Goal: Transaction & Acquisition: Purchase product/service

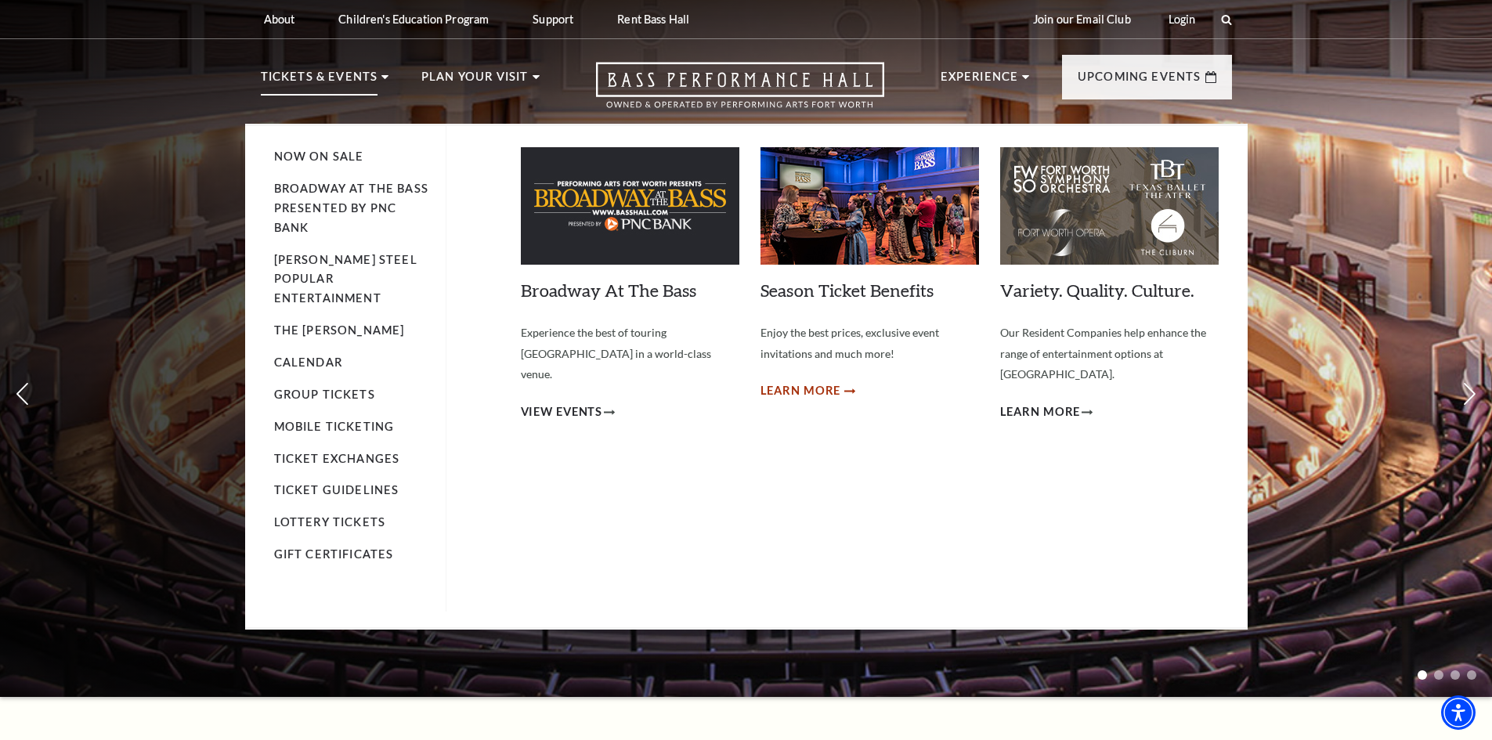
click at [818, 385] on span "Learn More" at bounding box center [801, 392] width 81 height 20
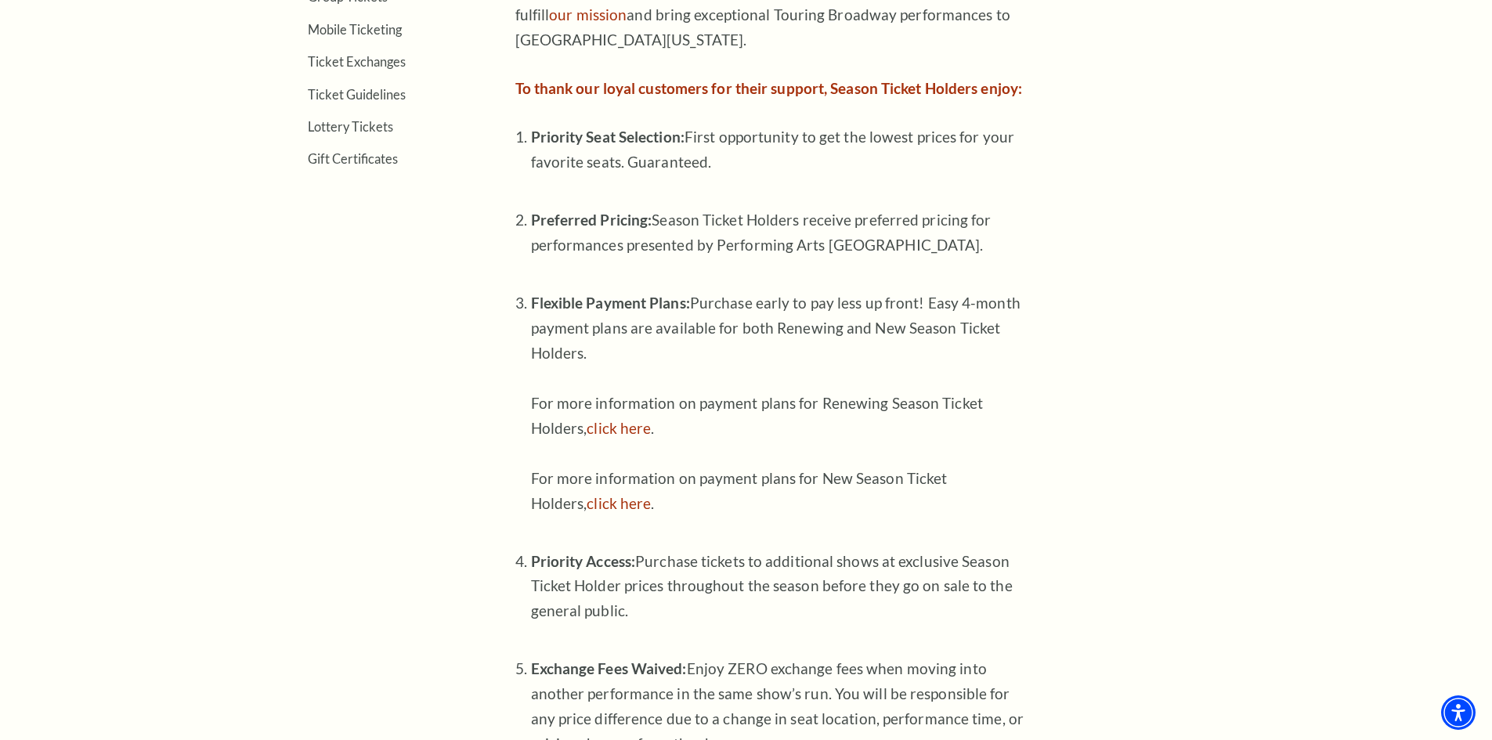
scroll to position [392, 0]
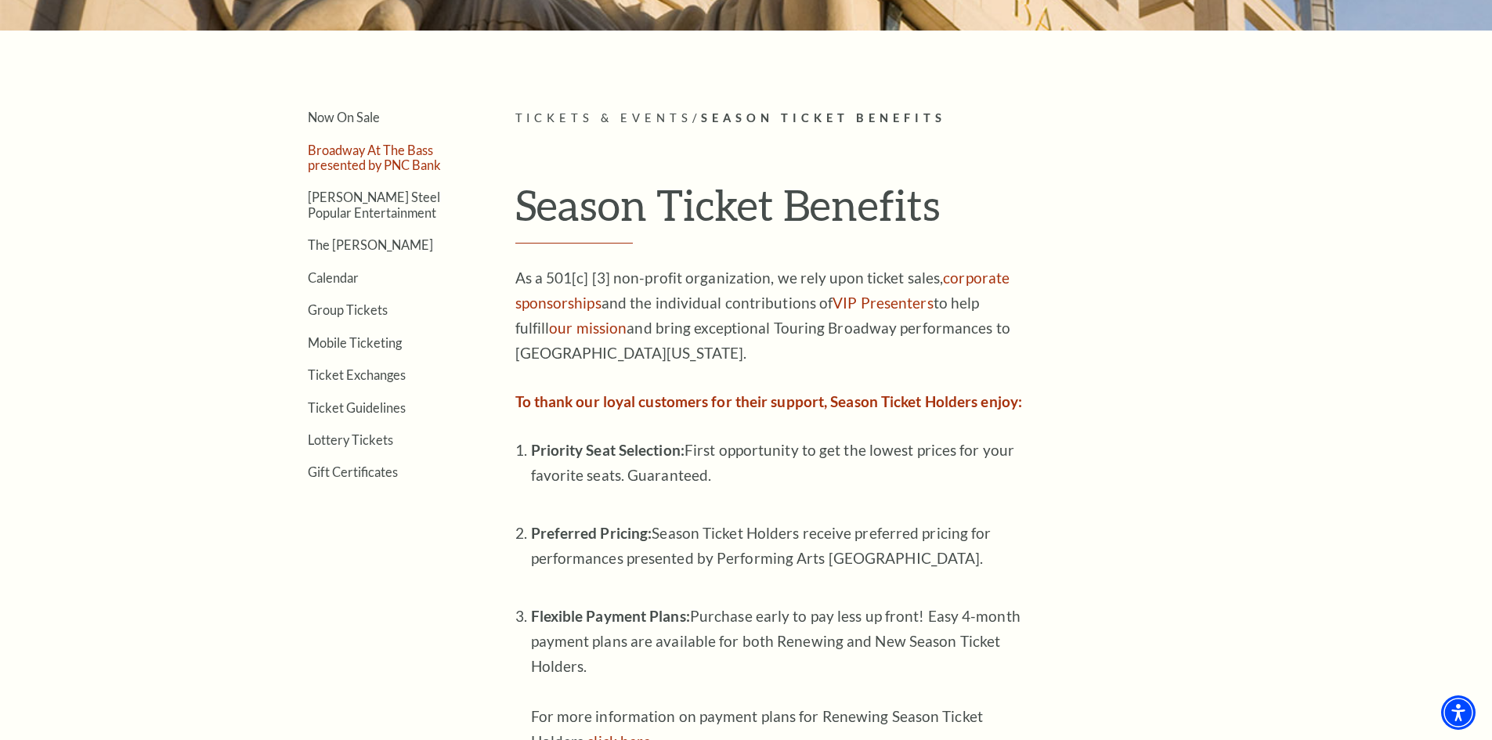
click at [349, 161] on link "Broadway At The Bass presented by PNC Bank" at bounding box center [374, 158] width 133 height 30
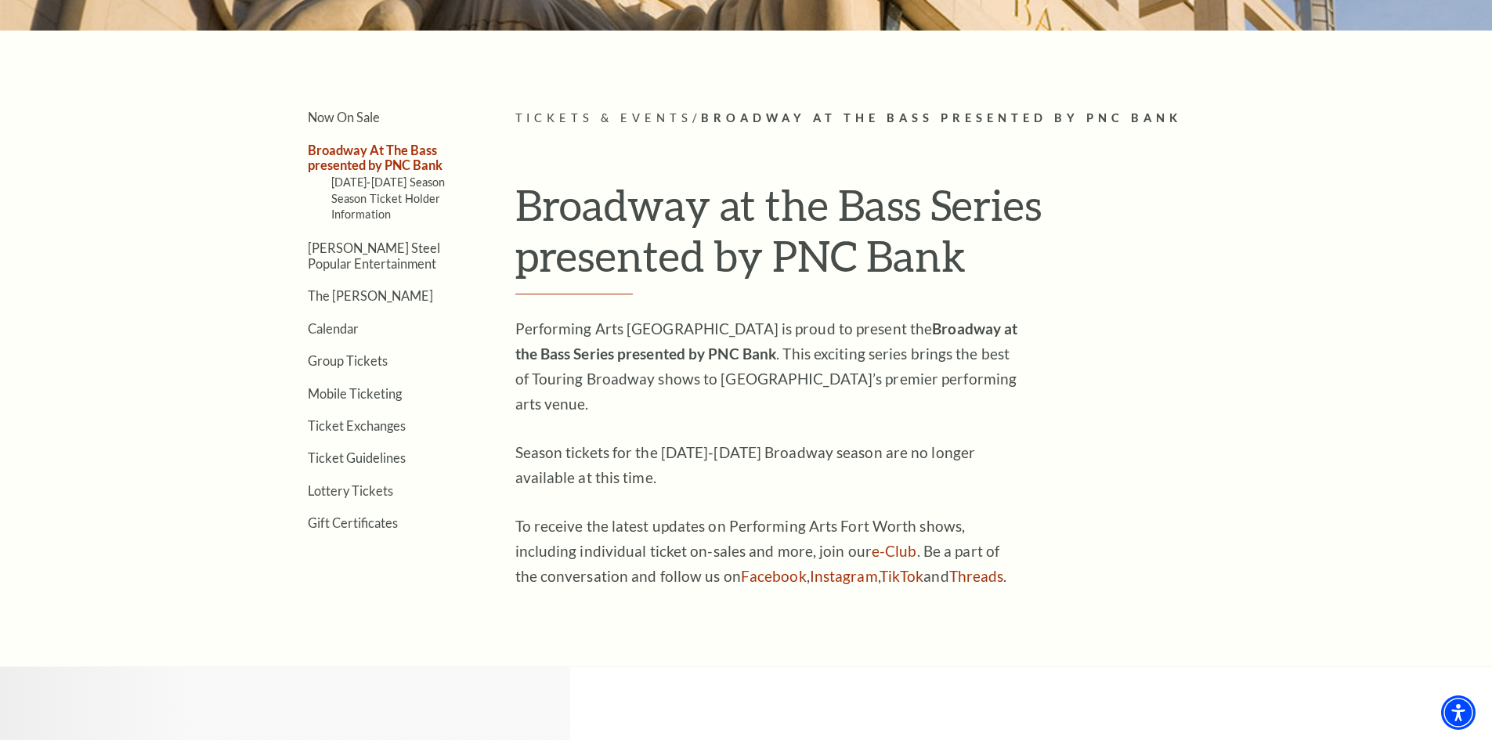
scroll to position [470, 0]
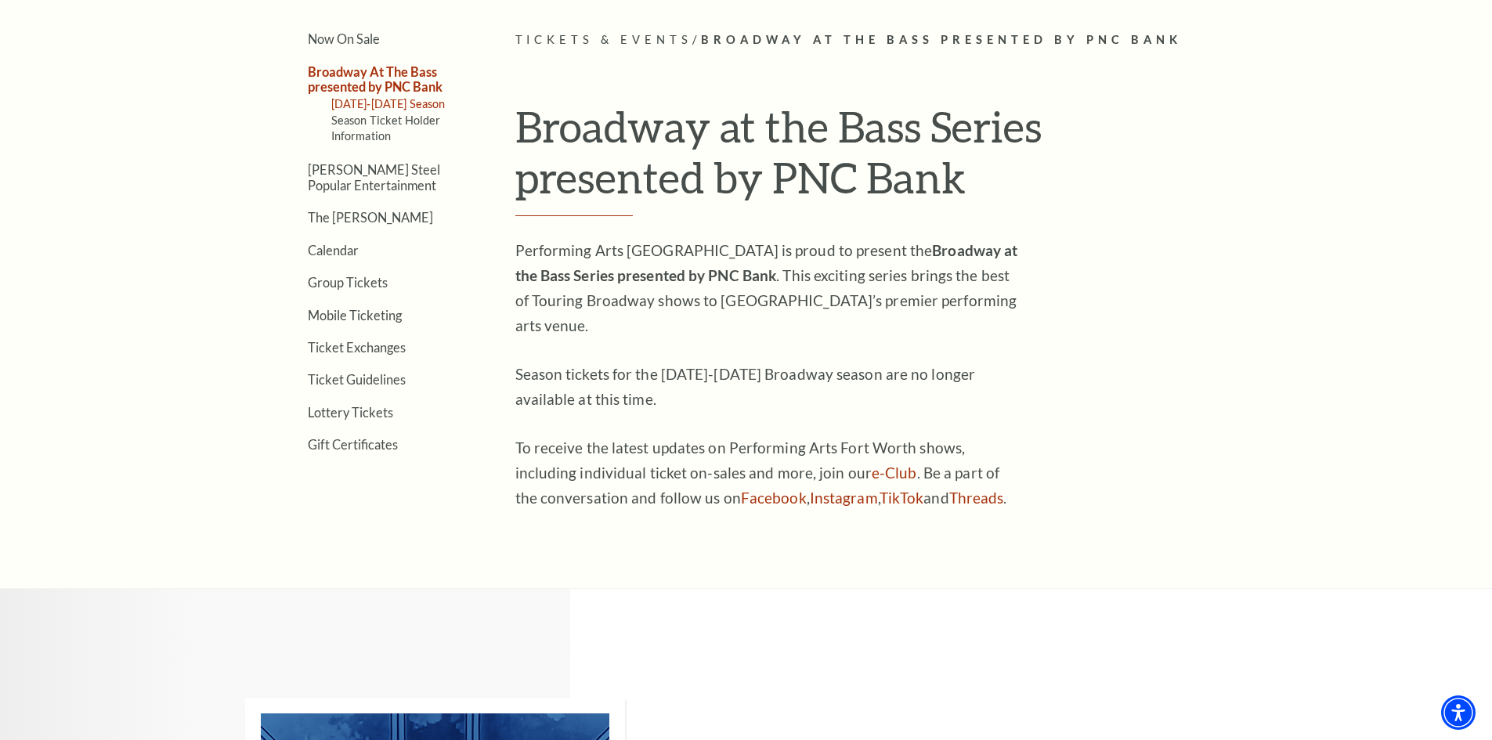
click at [382, 105] on link "2025-2026 Season" at bounding box center [388, 103] width 114 height 13
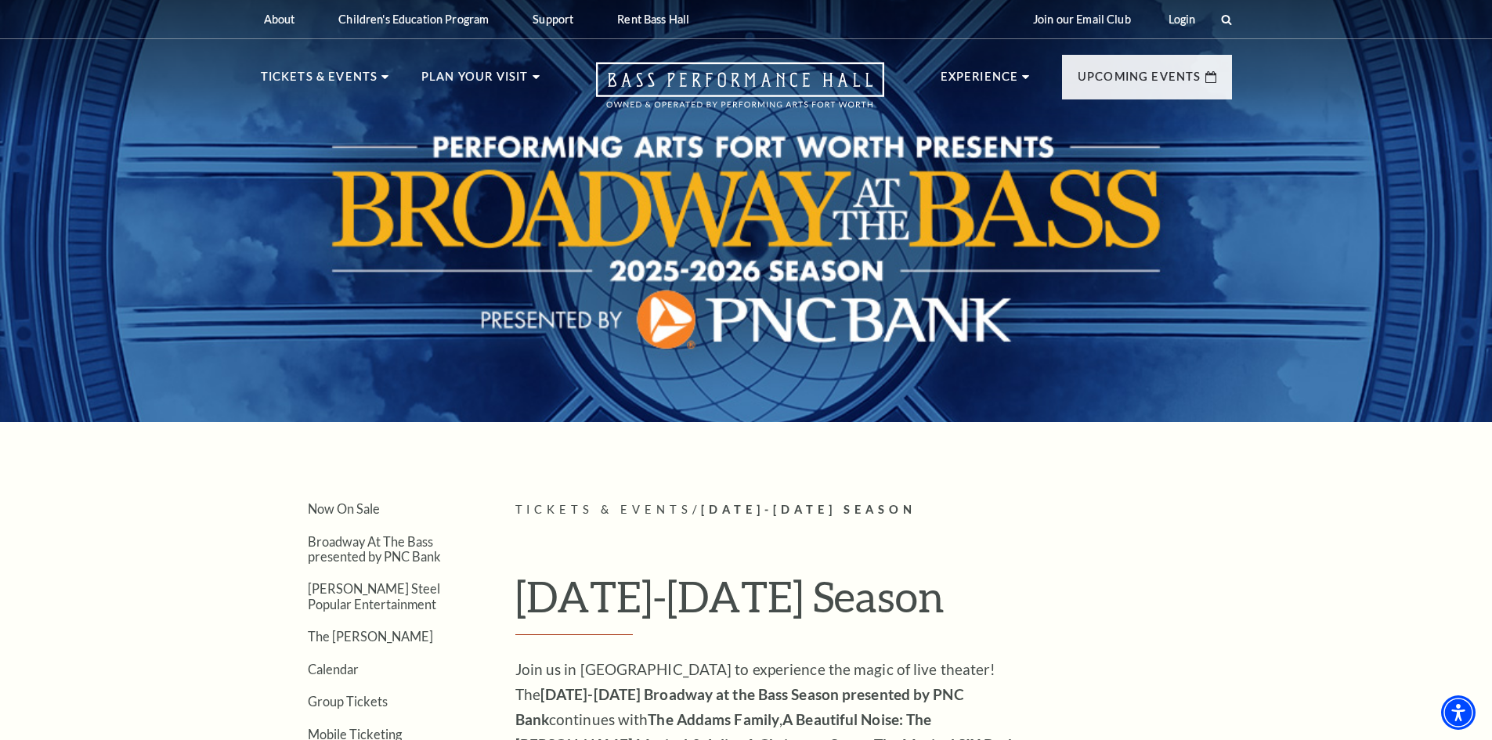
drag, startPoint x: 734, startPoint y: 390, endPoint x: 715, endPoint y: -22, distance: 412.6
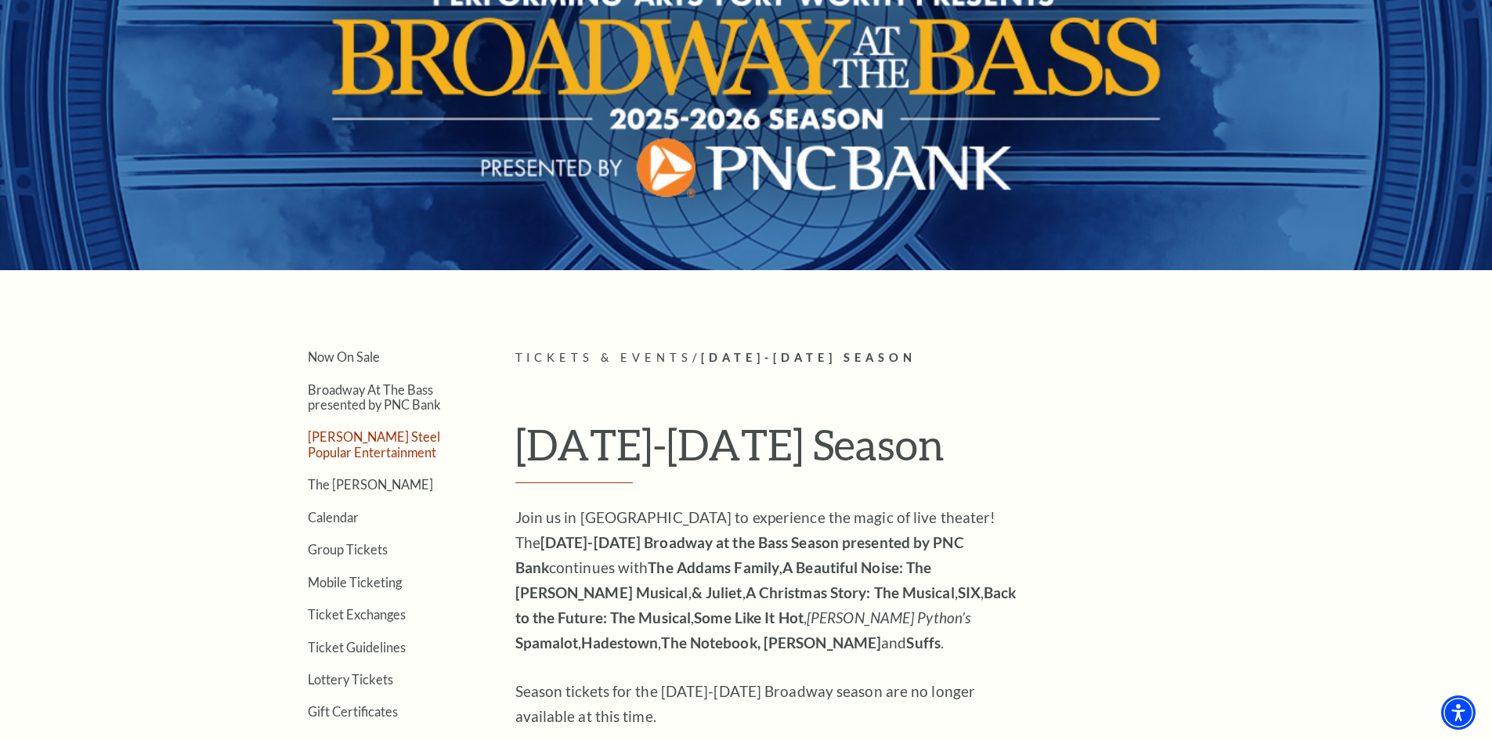
scroll to position [128, 0]
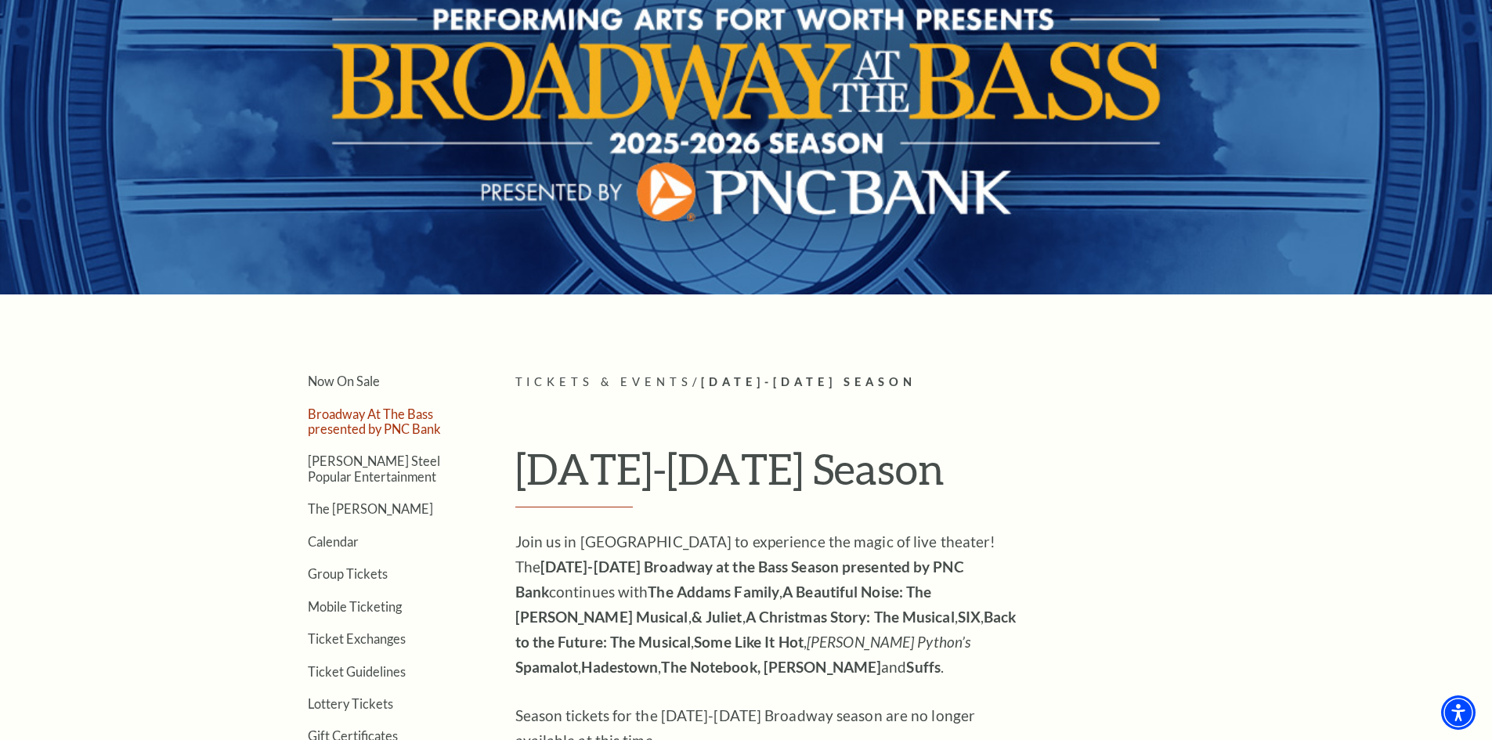
click at [400, 421] on link "Broadway At The Bass presented by PNC Bank" at bounding box center [374, 422] width 133 height 30
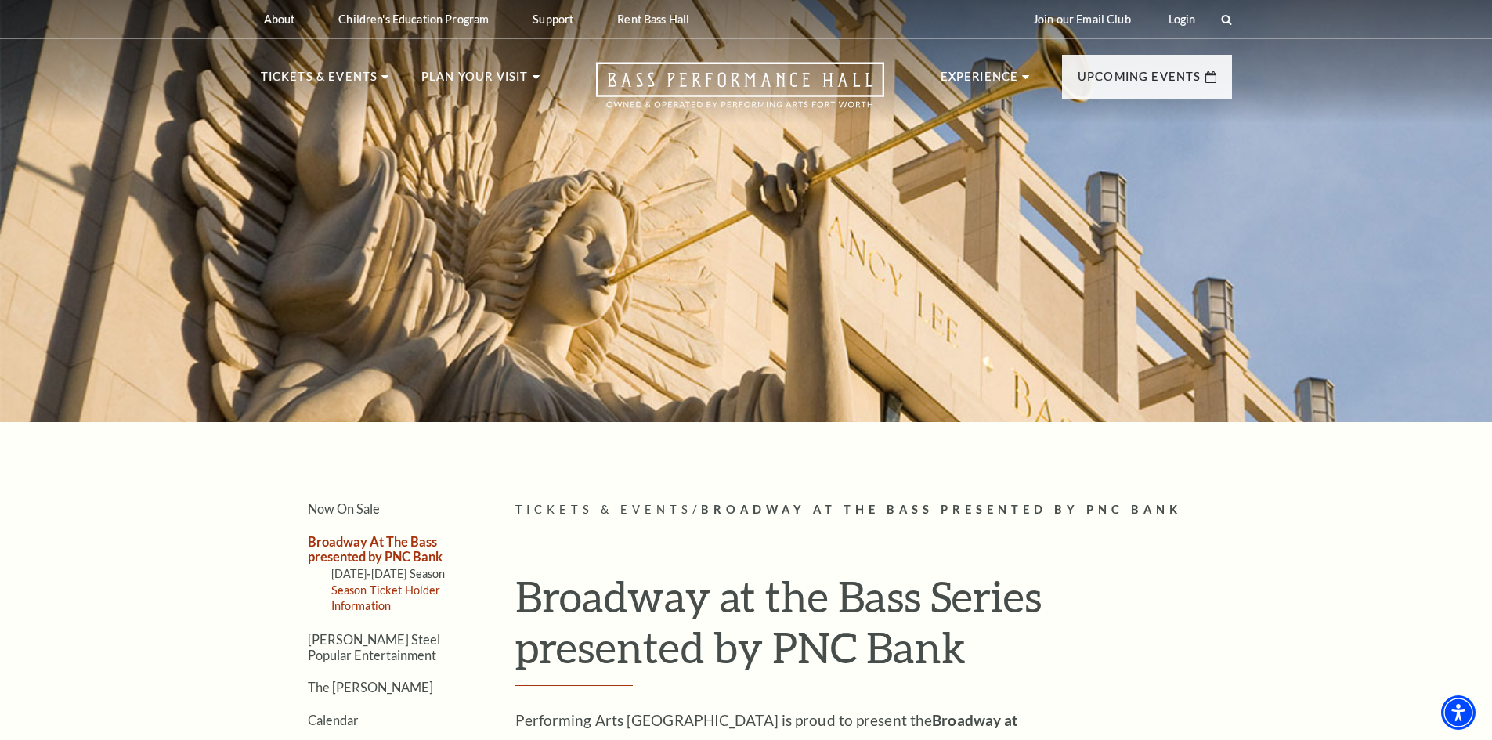
click at [379, 604] on link "Season Ticket Holder Information" at bounding box center [386, 598] width 110 height 29
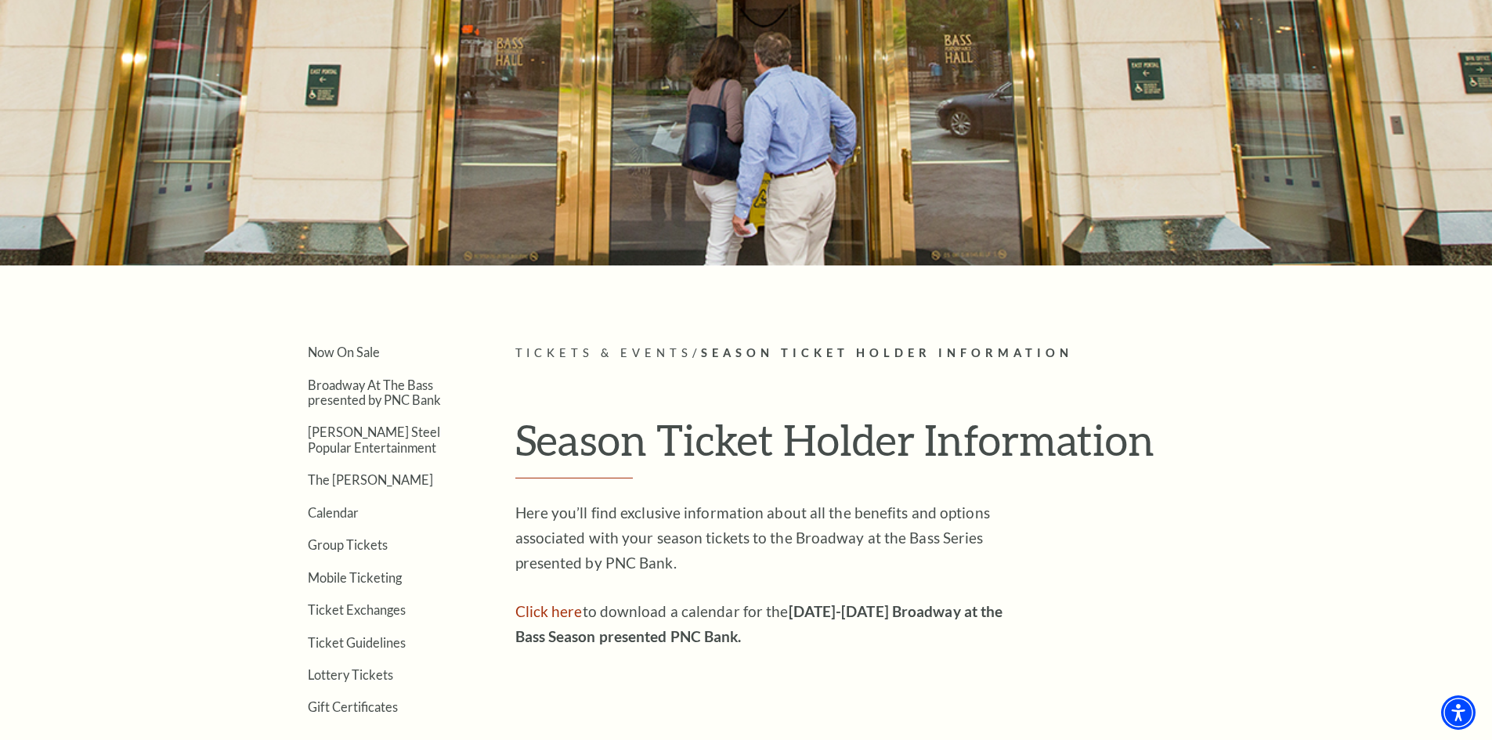
scroll to position [392, 0]
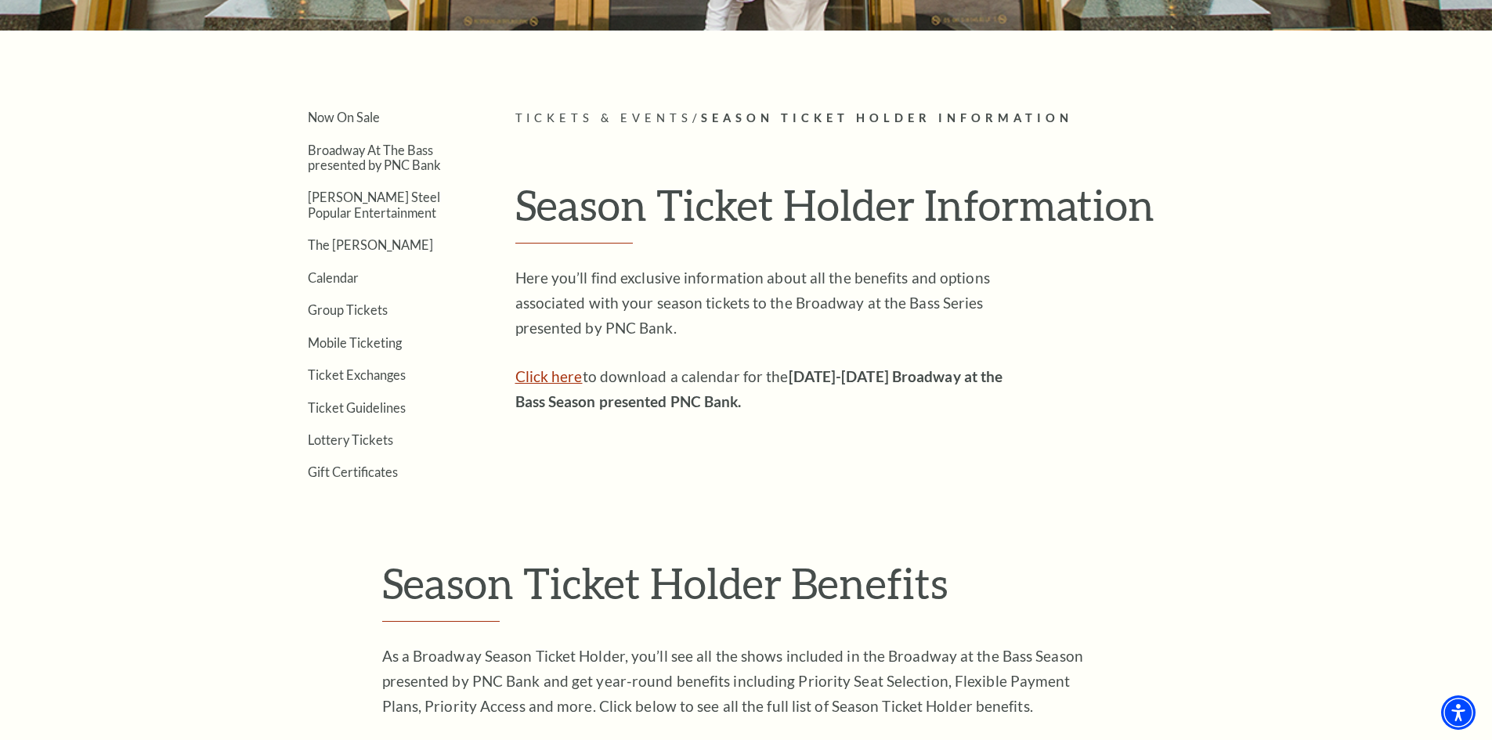
click at [555, 378] on link "Click here" at bounding box center [549, 376] width 67 height 18
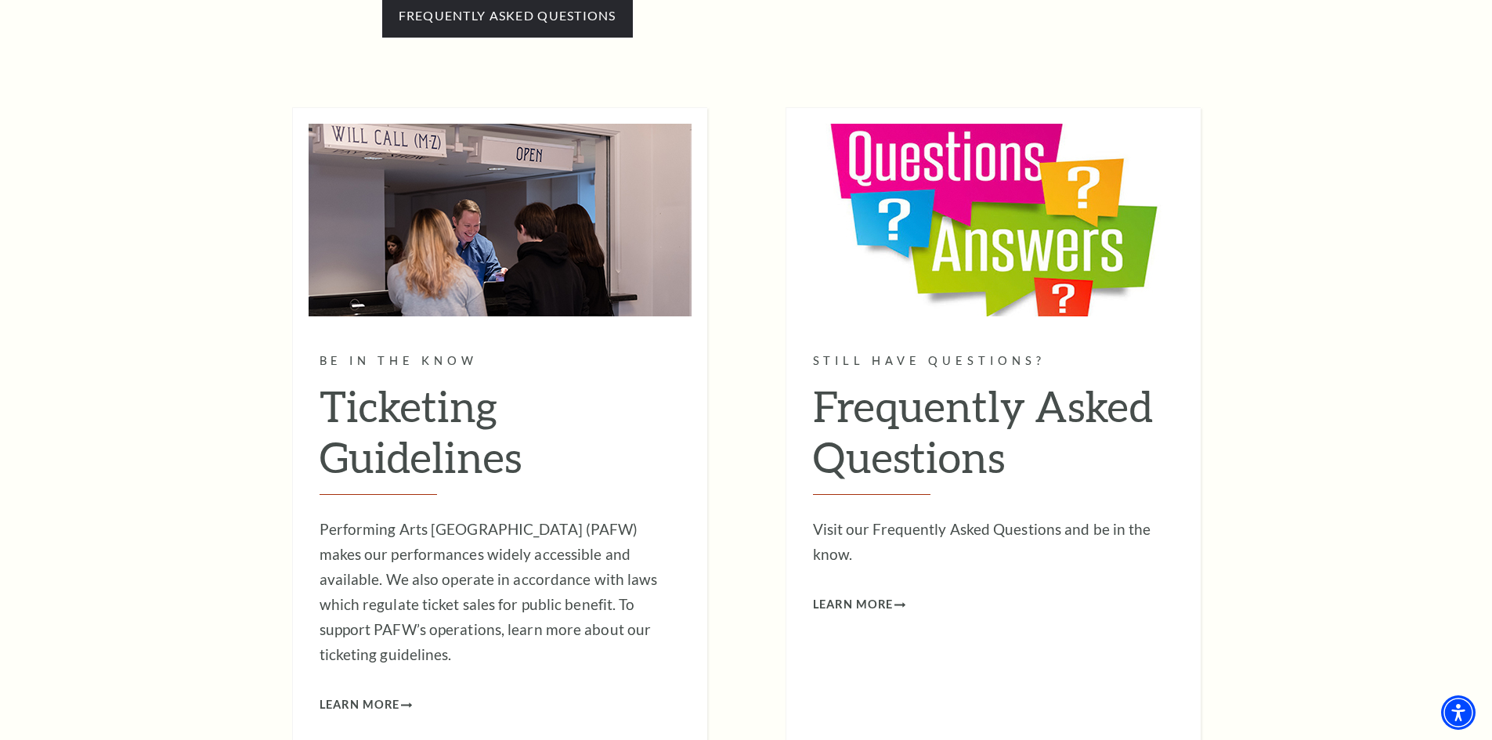
scroll to position [1489, 0]
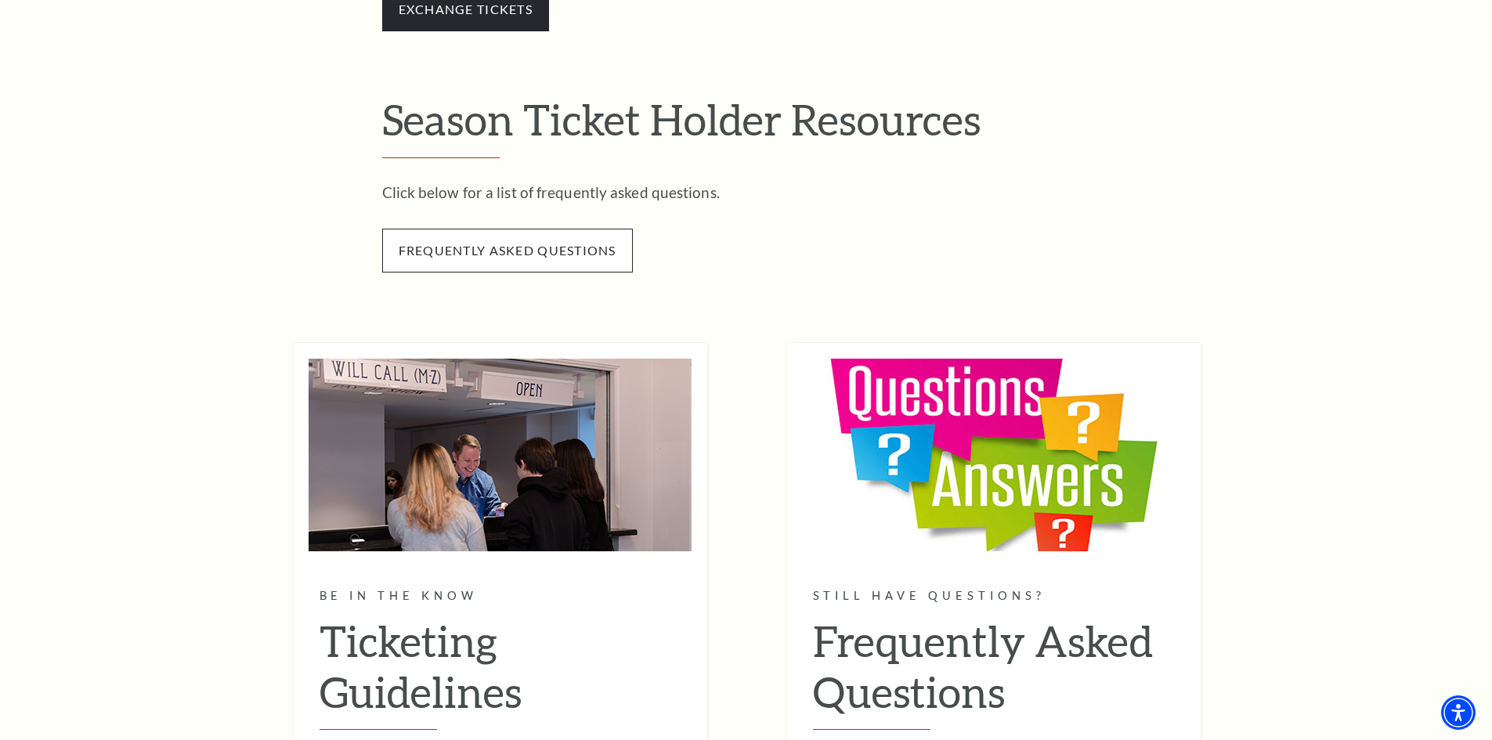
click at [509, 250] on span "frequently asked questions" at bounding box center [507, 251] width 251 height 44
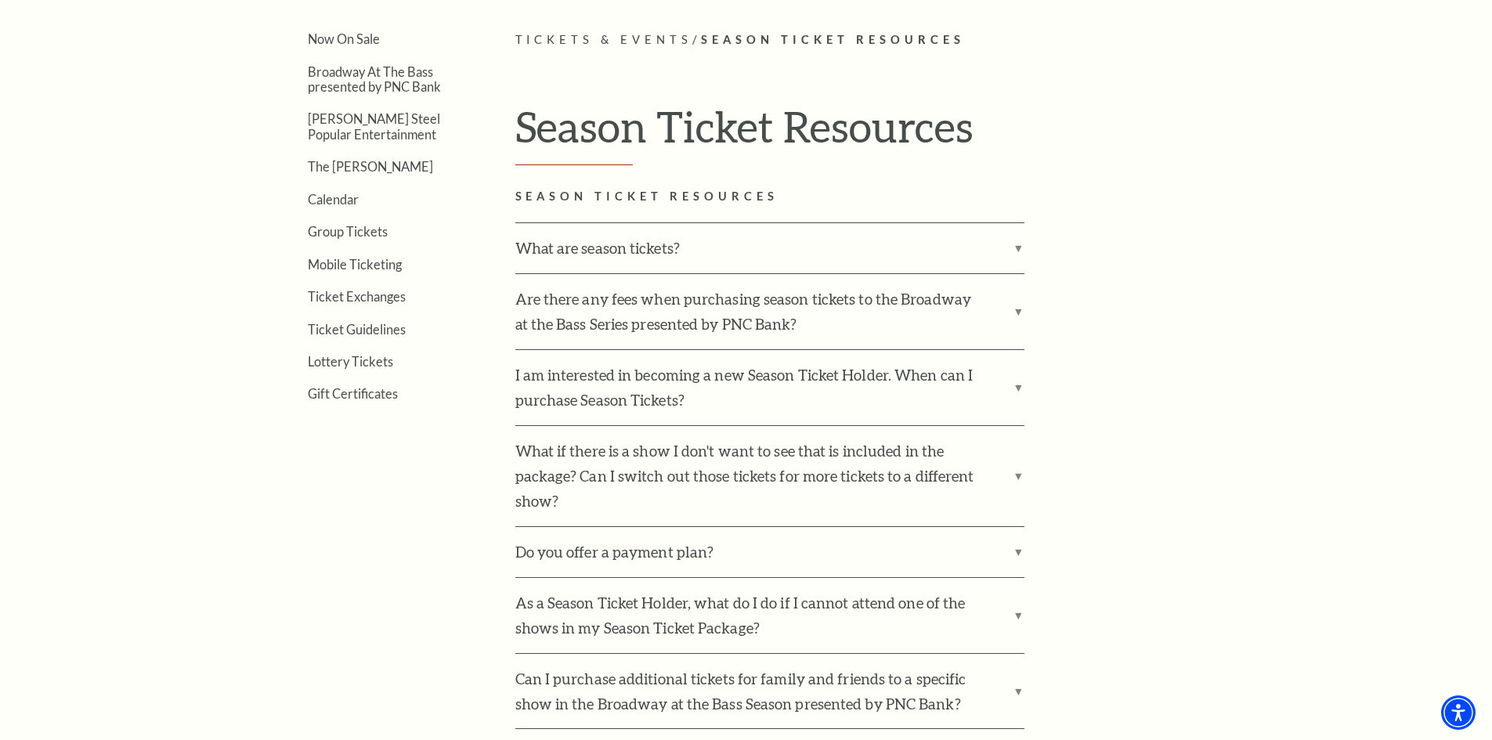
scroll to position [392, 0]
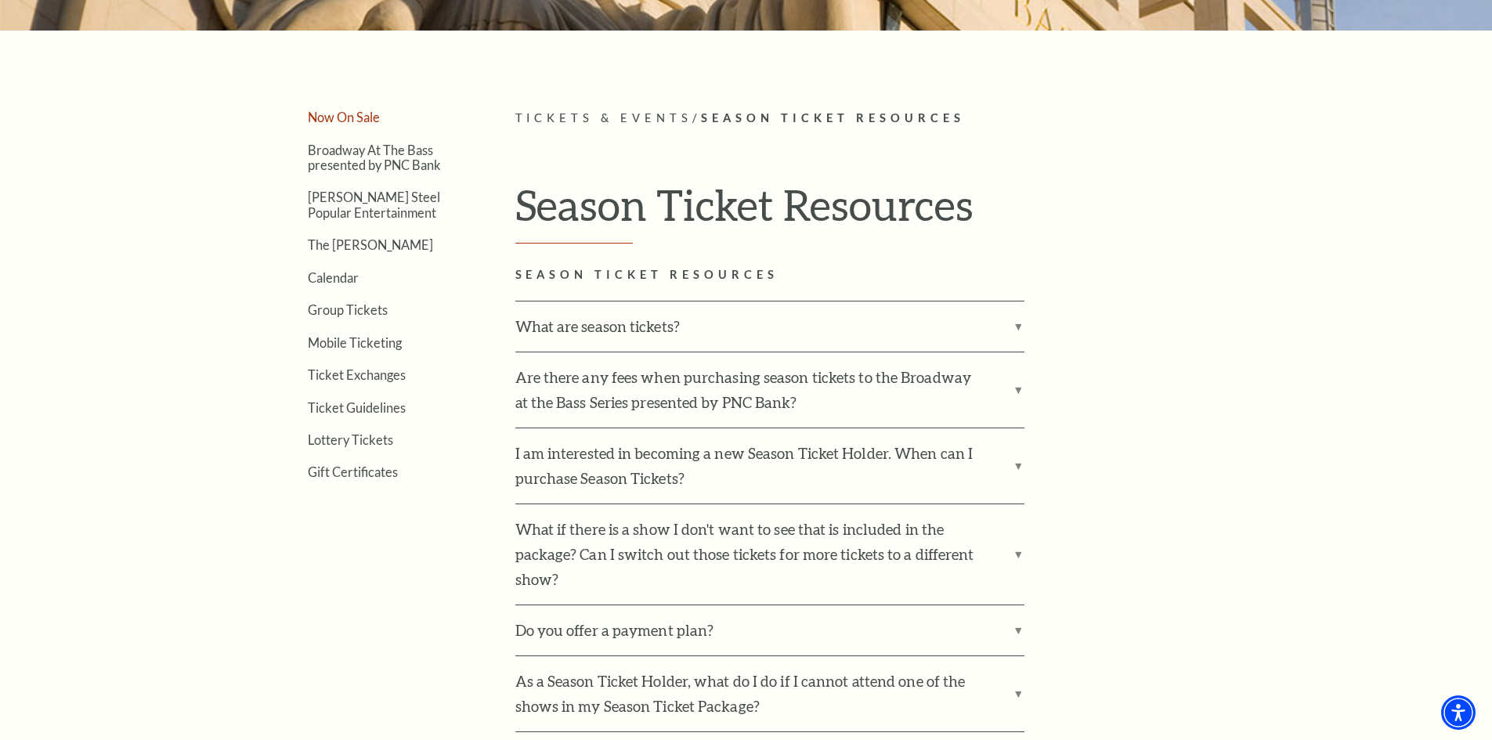
click at [333, 114] on link "Now On Sale" at bounding box center [344, 117] width 72 height 15
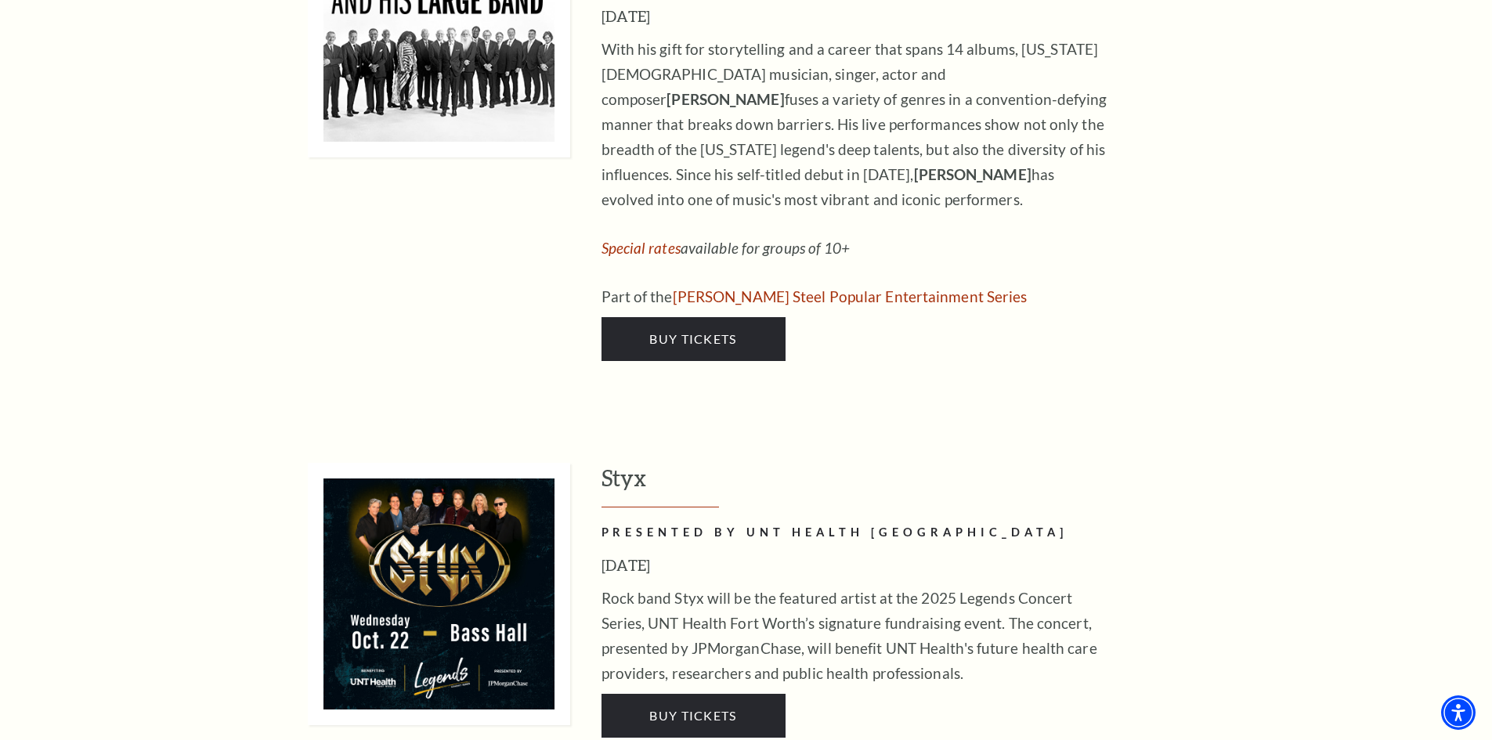
scroll to position [2037, 0]
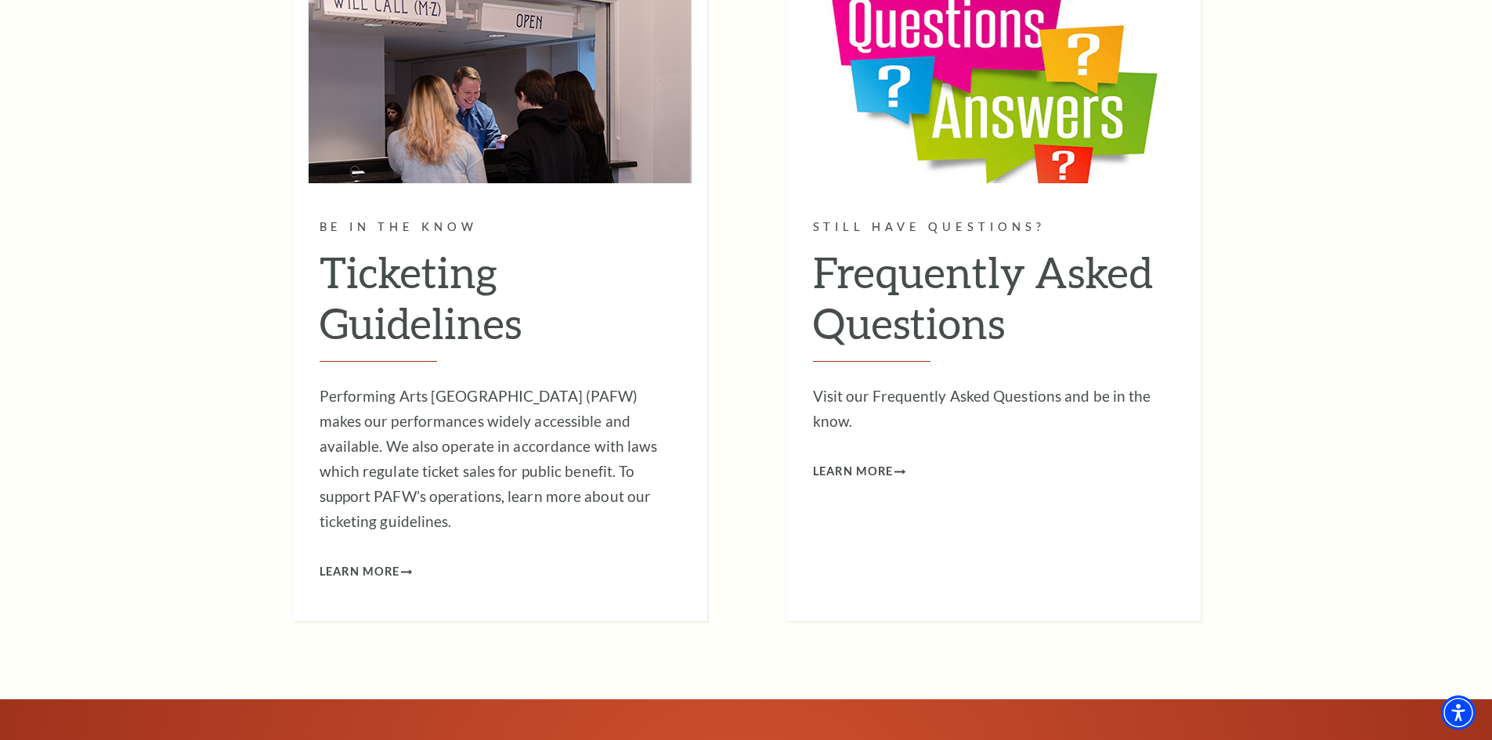
drag, startPoint x: 1039, startPoint y: 279, endPoint x: 1024, endPoint y: 415, distance: 137.1
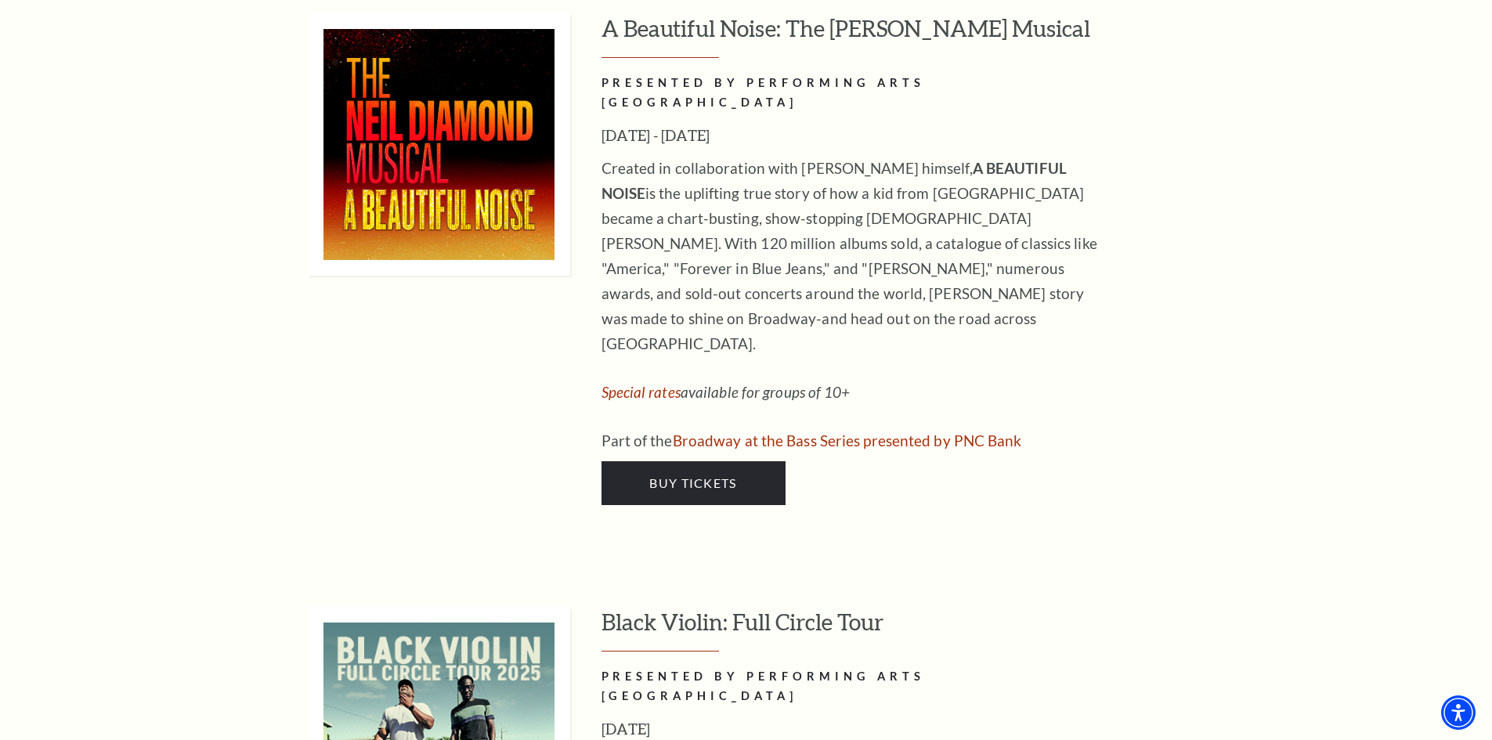
scroll to position [3116, 0]
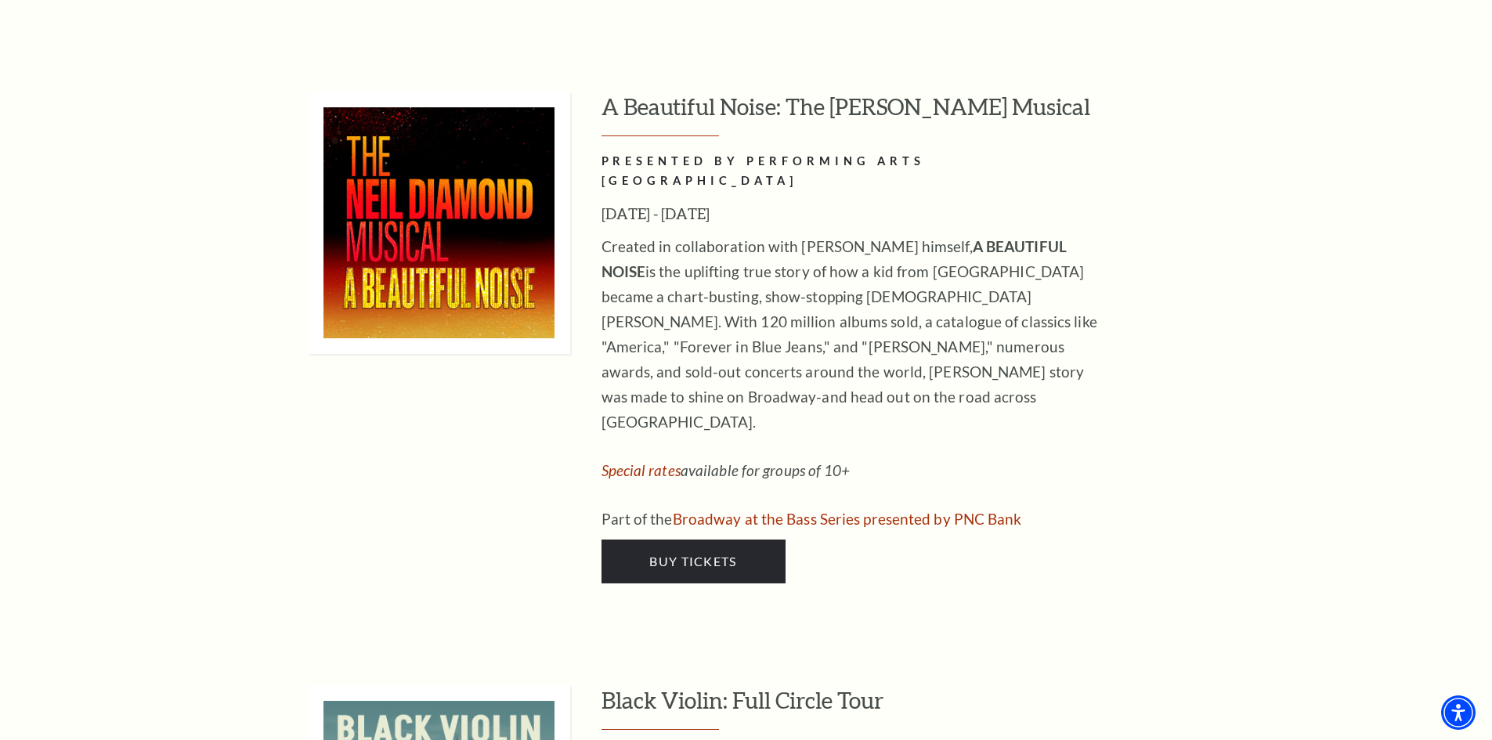
drag, startPoint x: 975, startPoint y: 394, endPoint x: 997, endPoint y: 93, distance: 301.7
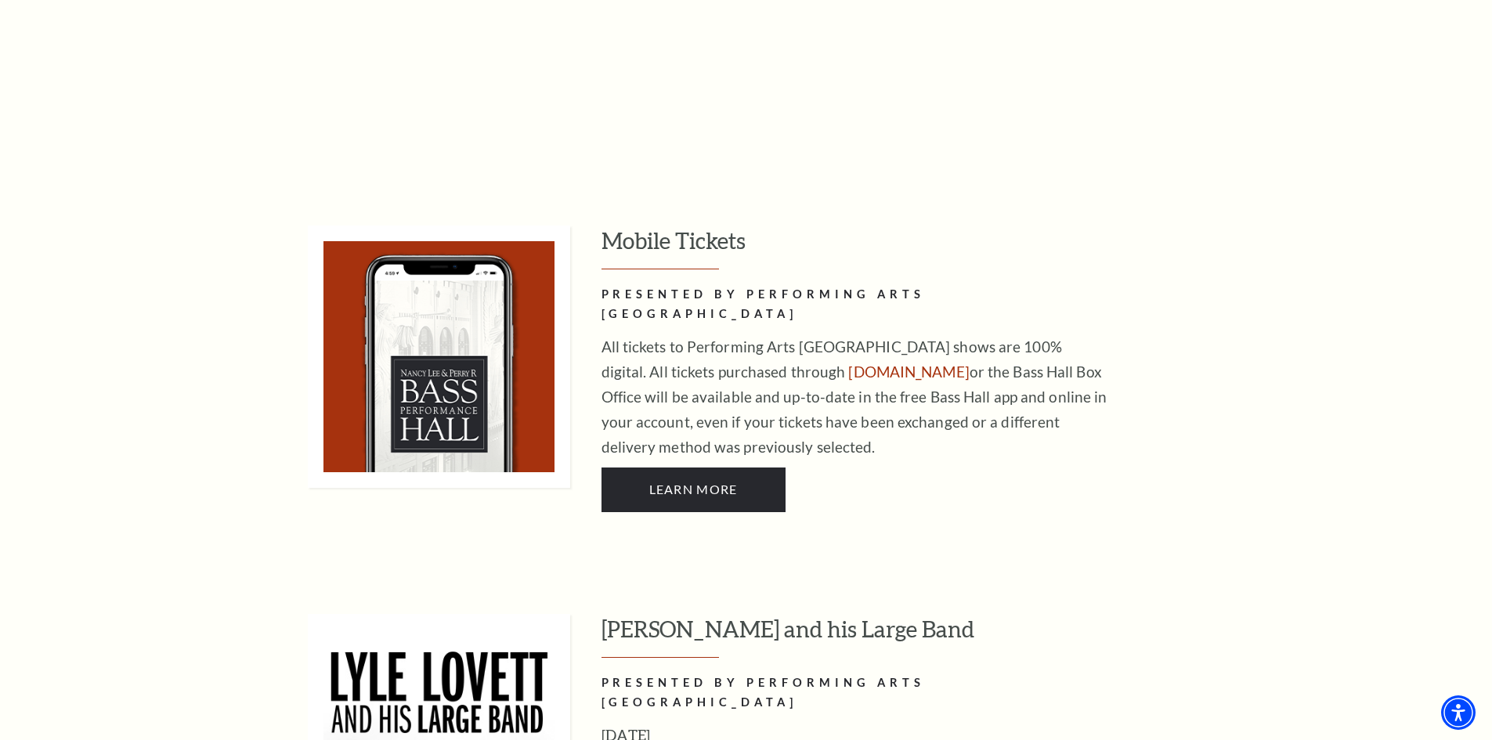
scroll to position [0, 0]
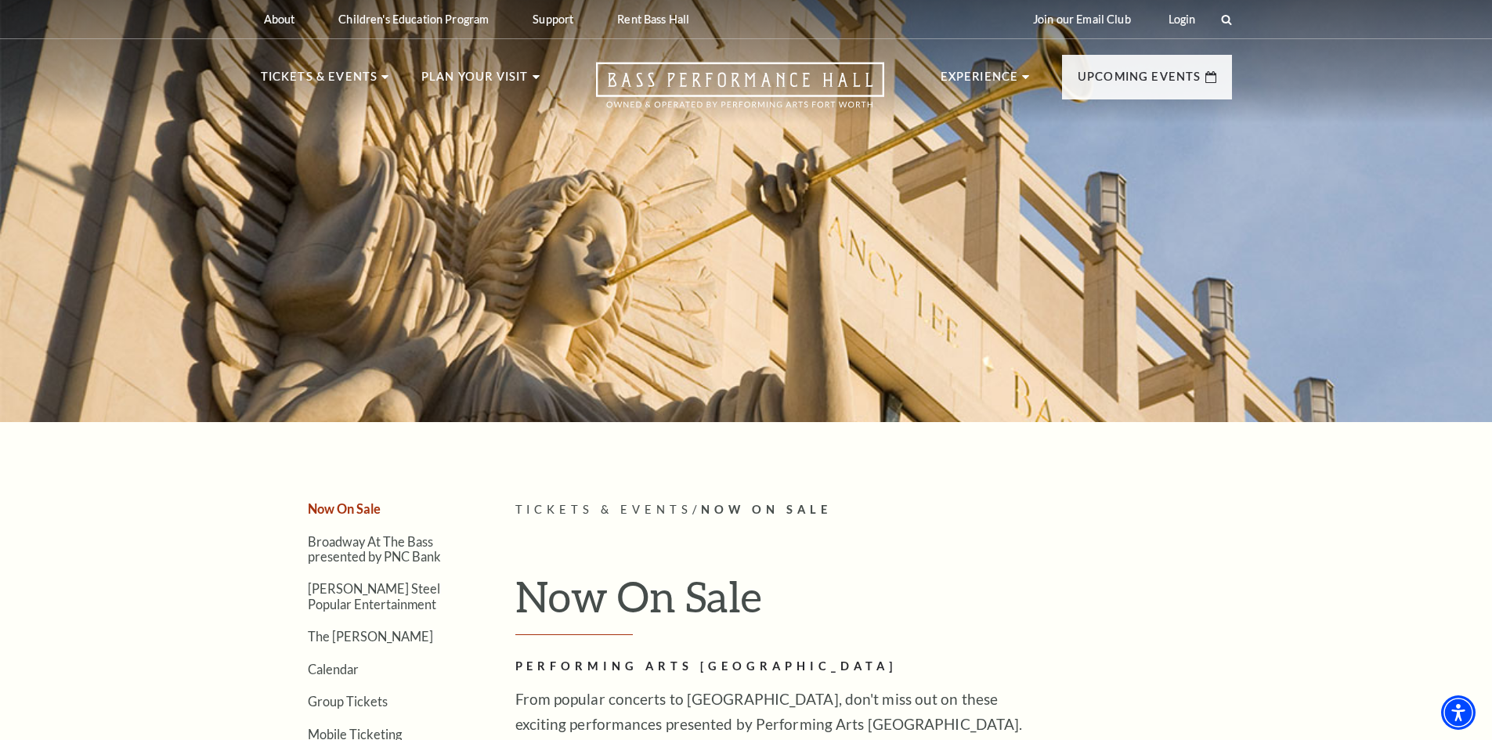
drag, startPoint x: 1156, startPoint y: 320, endPoint x: 1161, endPoint y: 85, distance: 235.9
click at [1177, 14] on link "Login" at bounding box center [1182, 19] width 52 height 38
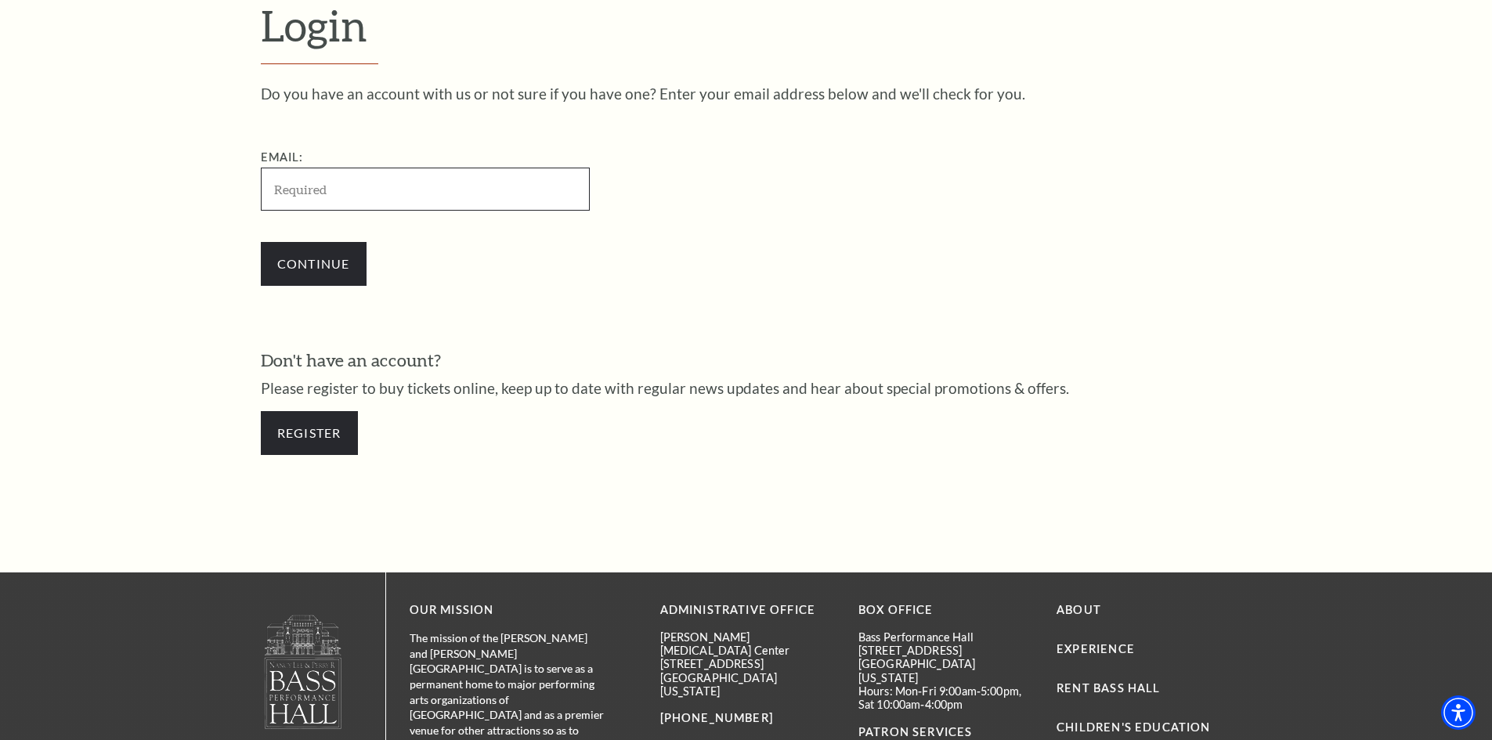
click at [392, 185] on input "Email:" at bounding box center [425, 189] width 329 height 43
type input "[EMAIL_ADDRESS][DOMAIN_NAME]"
click at [339, 266] on input "Continue" at bounding box center [314, 264] width 106 height 44
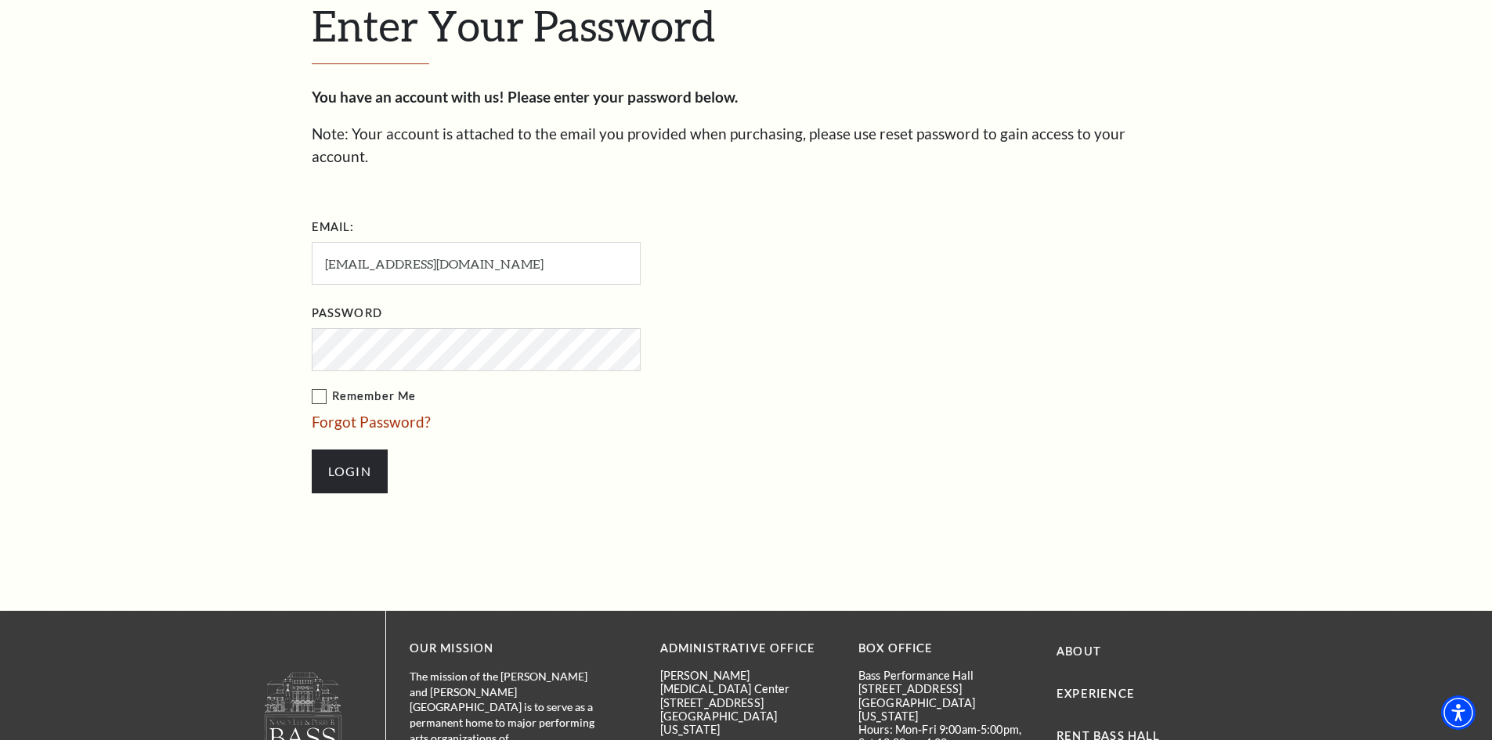
click at [312, 450] on input "Login" at bounding box center [350, 472] width 76 height 44
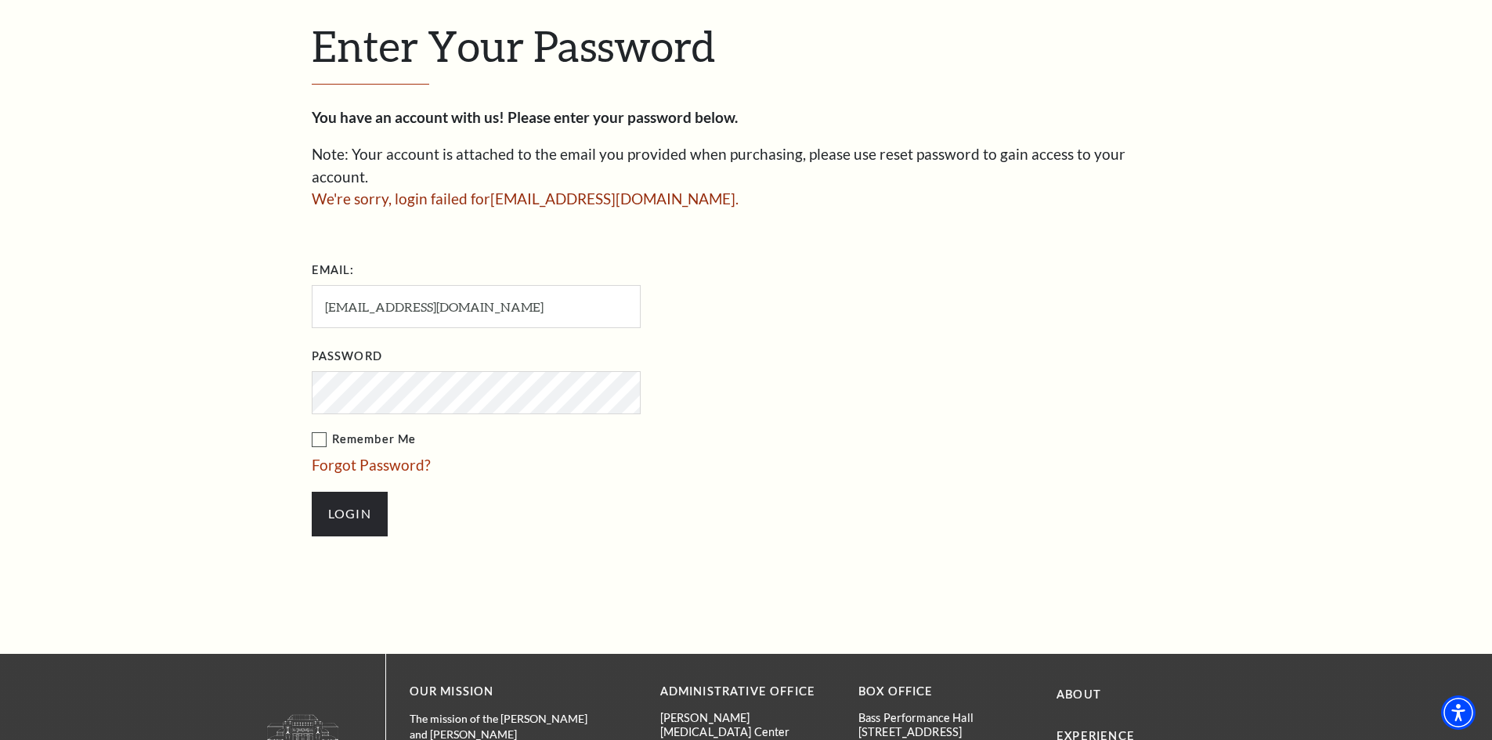
click at [312, 492] on input "Login" at bounding box center [350, 514] width 76 height 44
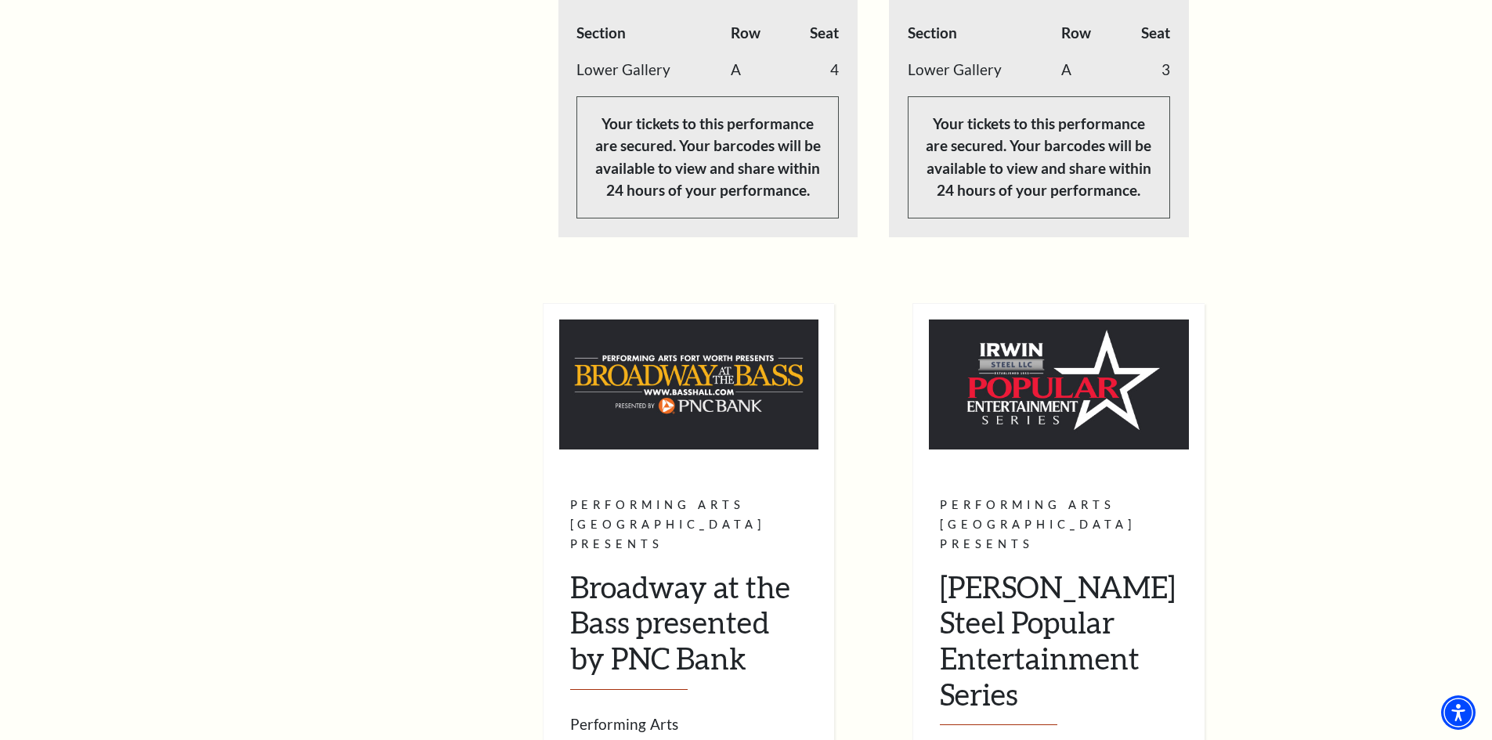
scroll to position [1254, 0]
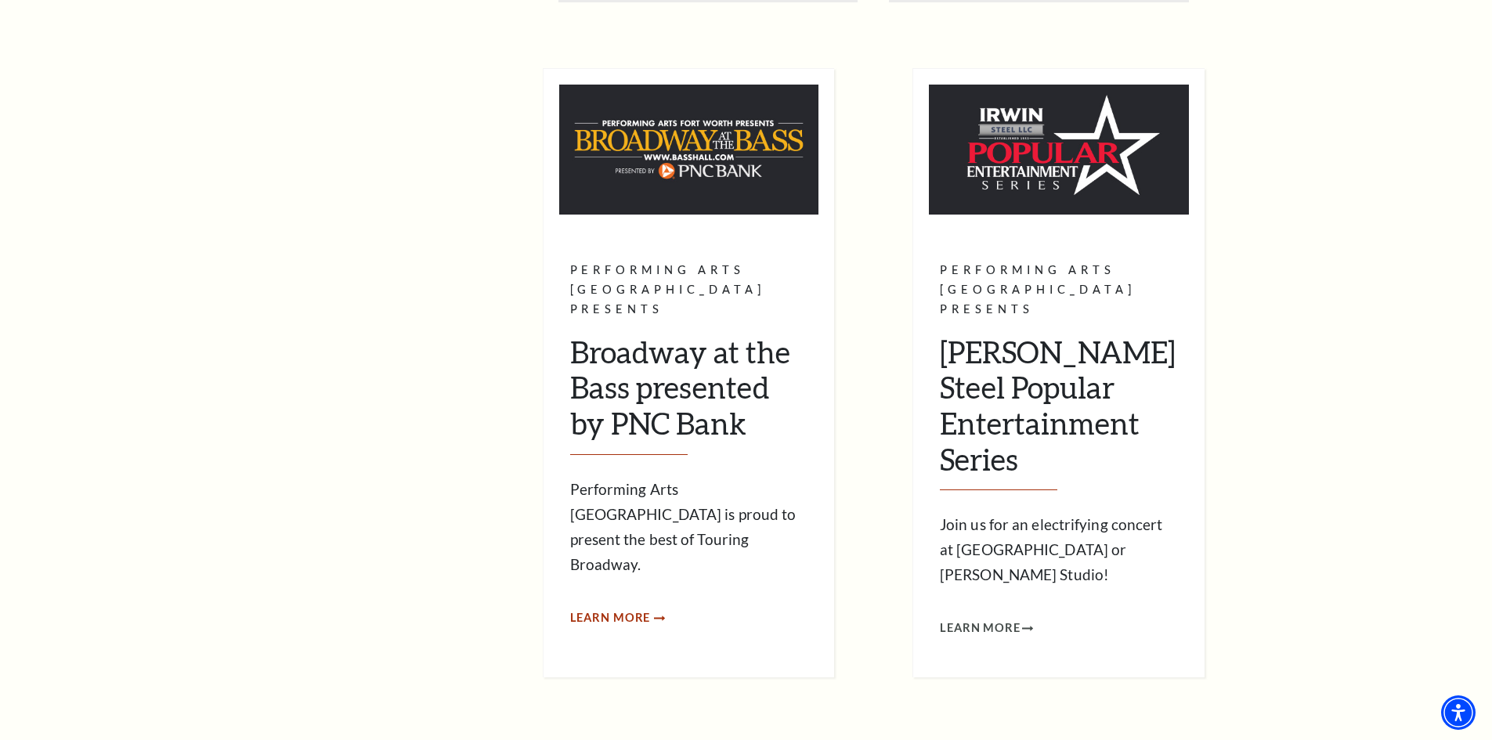
click at [620, 609] on span "Learn More" at bounding box center [610, 619] width 81 height 20
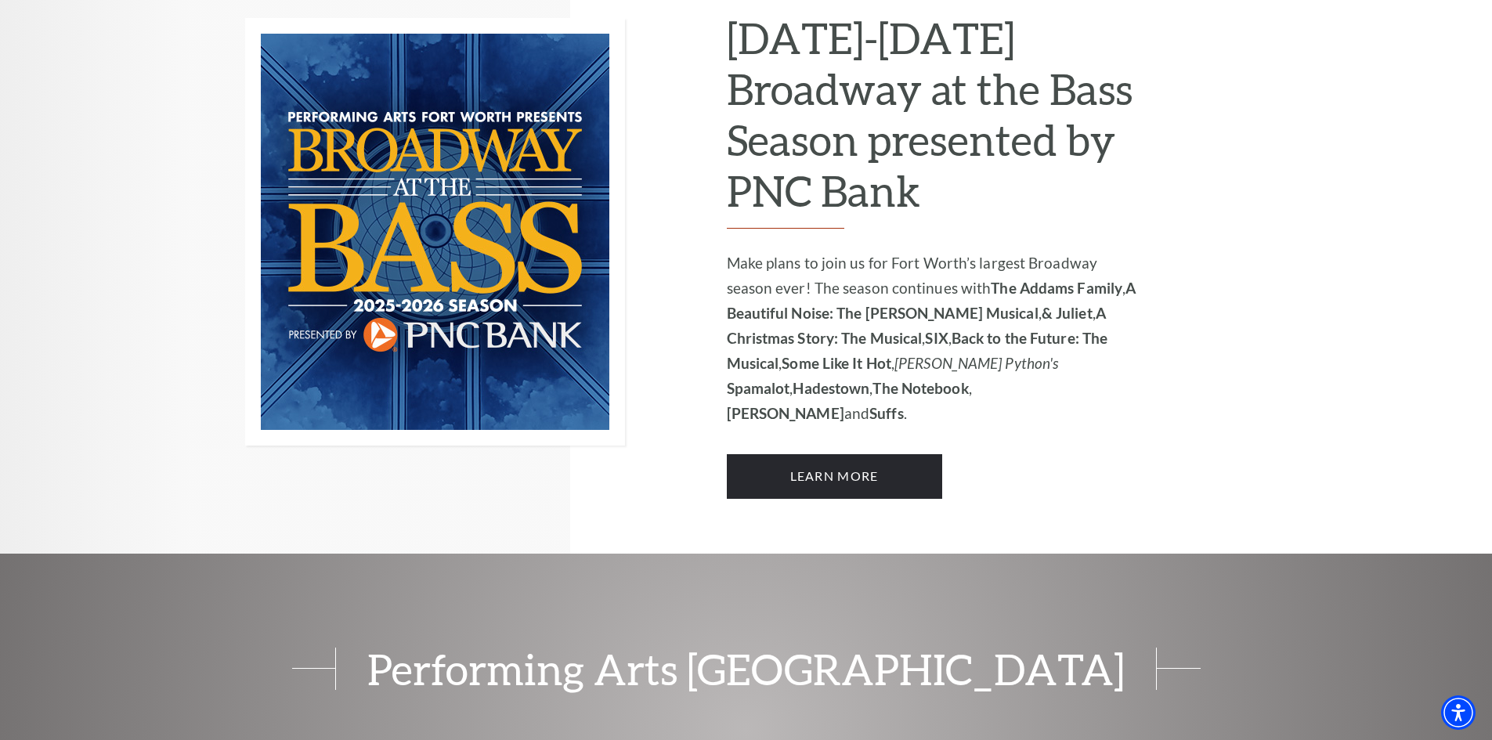
scroll to position [837, 0]
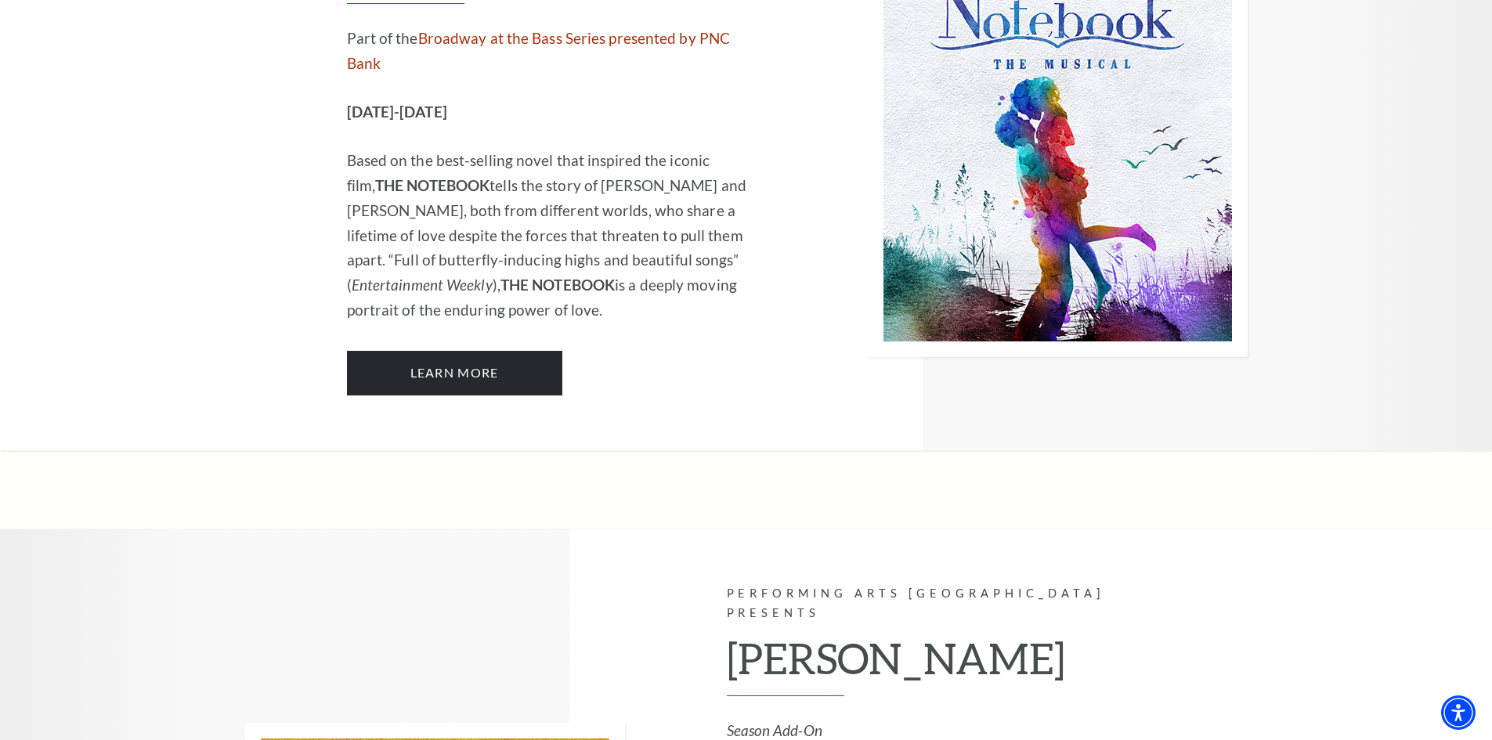
scroll to position [9245, 0]
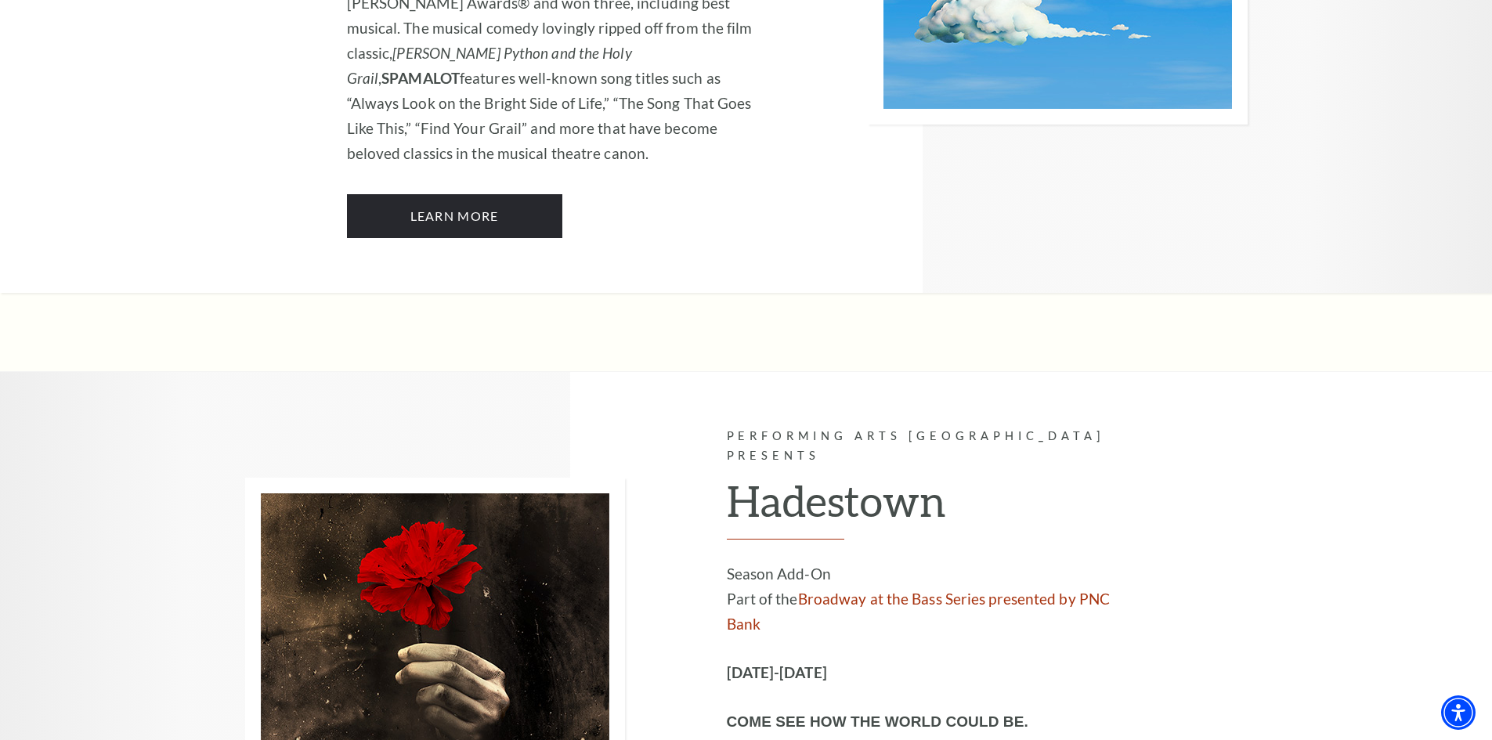
scroll to position [7756, 0]
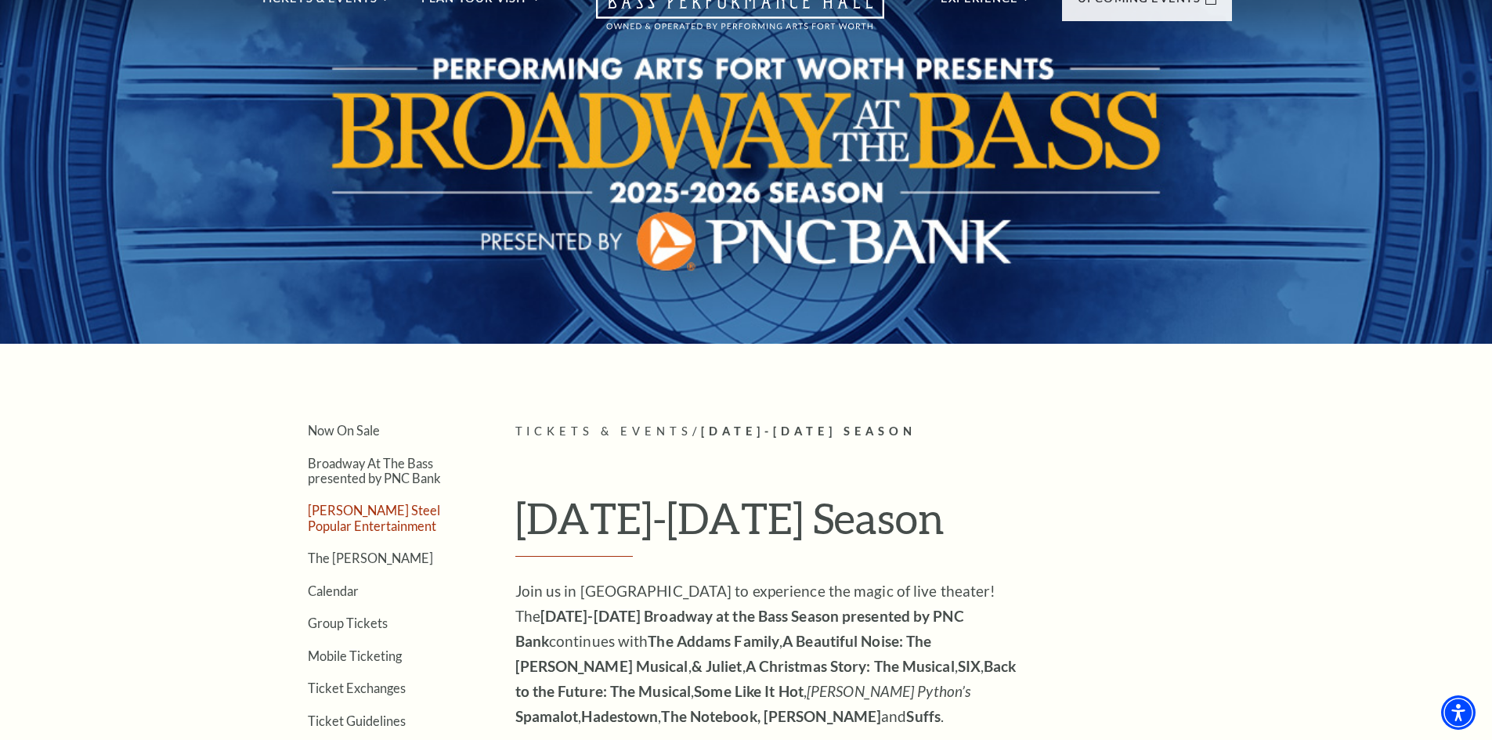
scroll to position [0, 0]
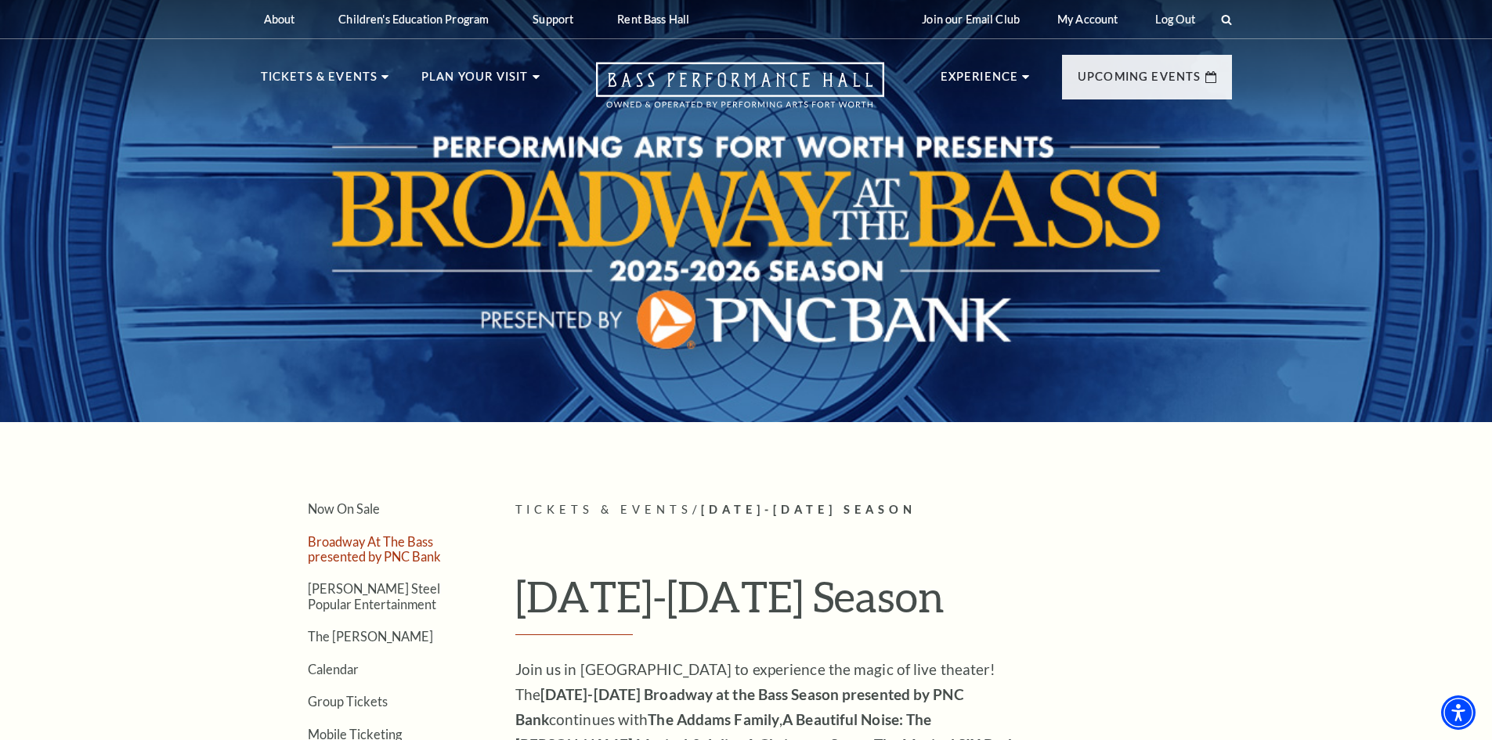
click at [367, 544] on link "Broadway At The Bass presented by PNC Bank" at bounding box center [374, 549] width 133 height 30
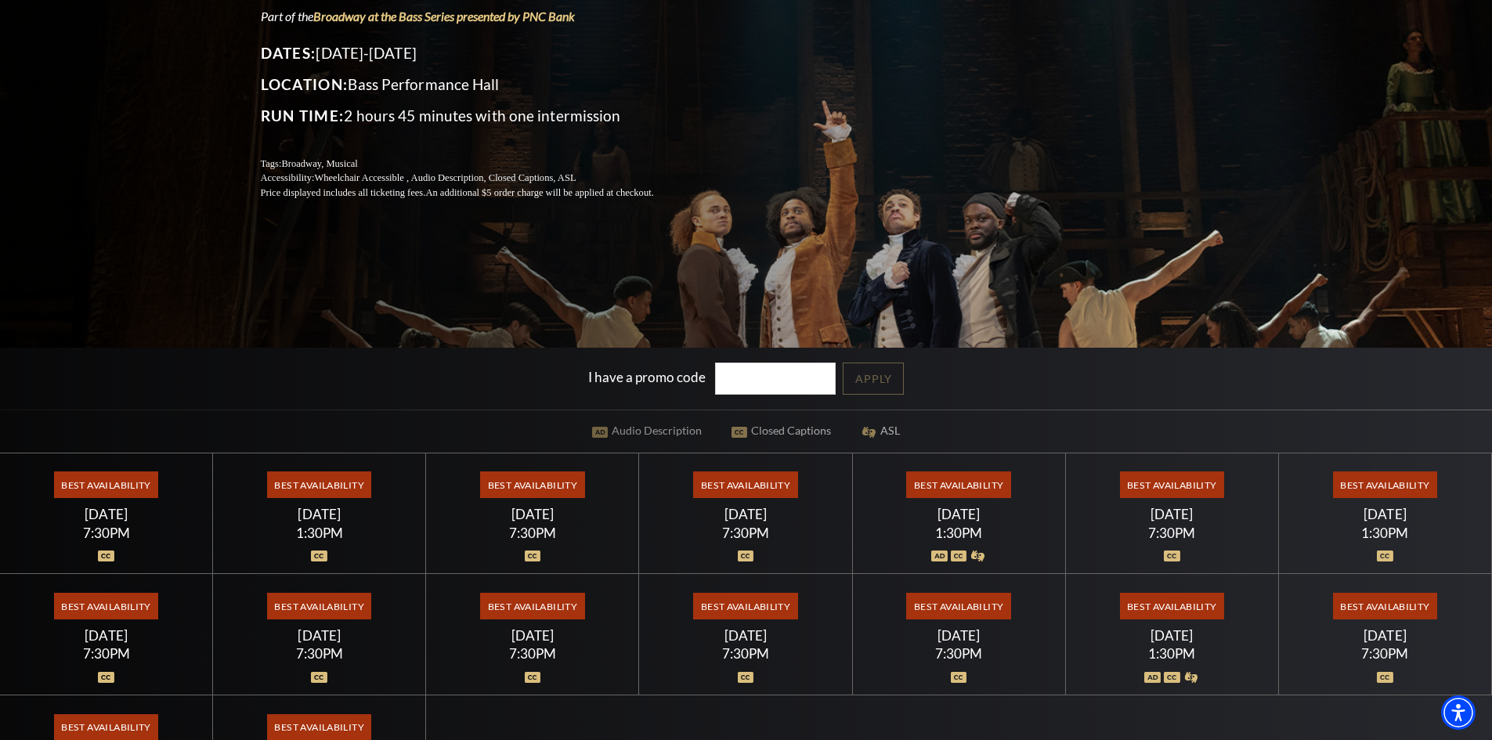
scroll to position [470, 0]
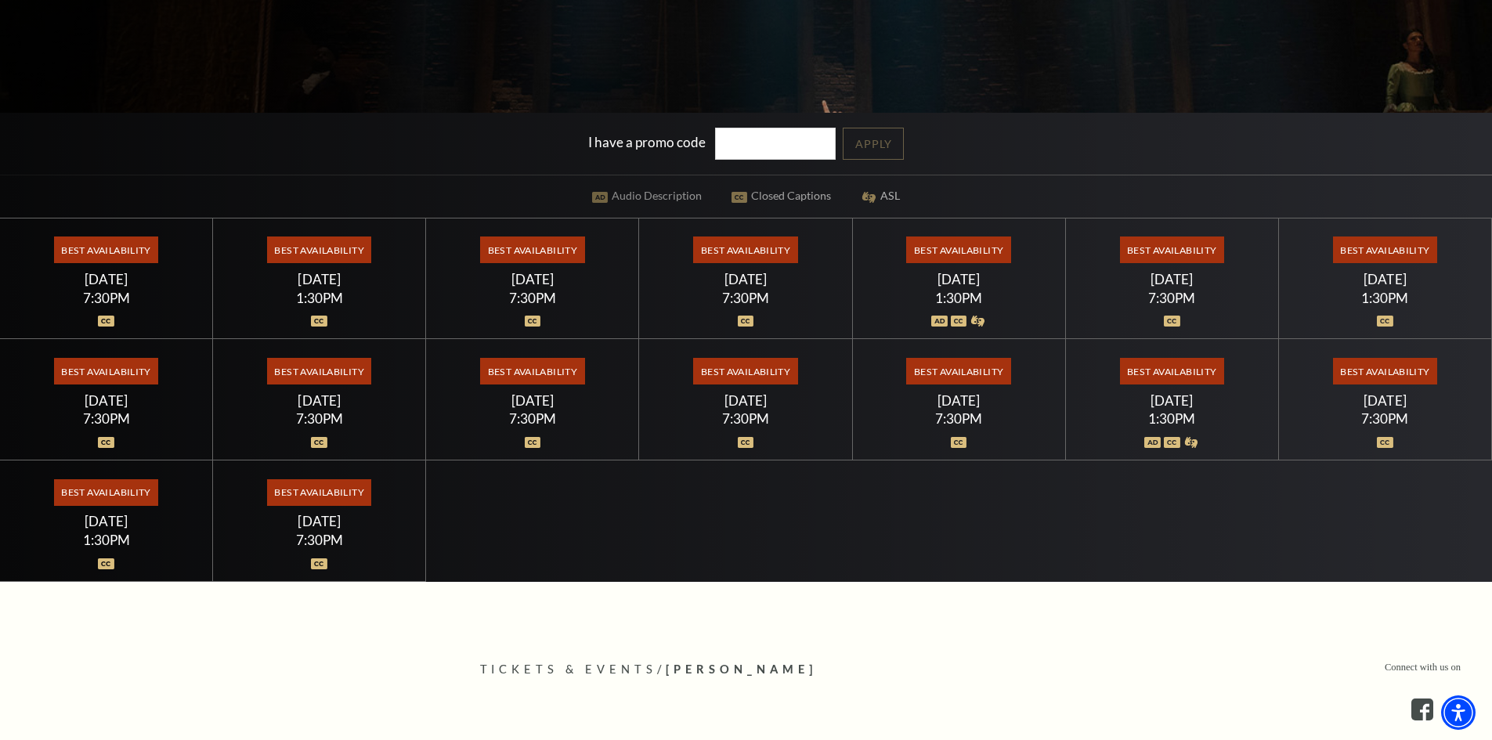
click at [755, 368] on span "Best Availability" at bounding box center [745, 371] width 104 height 27
click at [754, 367] on span "Best Availability" at bounding box center [745, 371] width 104 height 27
click at [750, 444] on img at bounding box center [746, 442] width 16 height 11
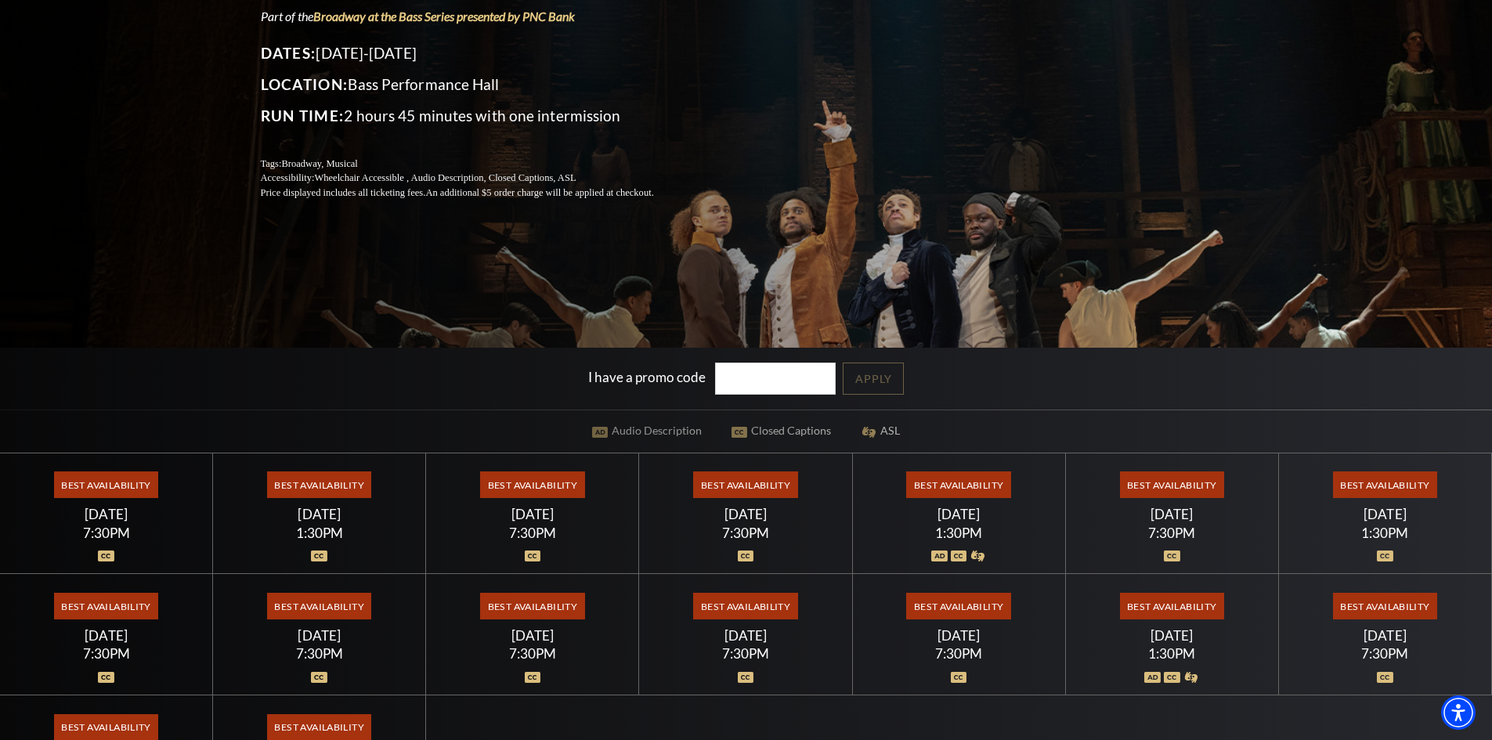
scroll to position [0, 0]
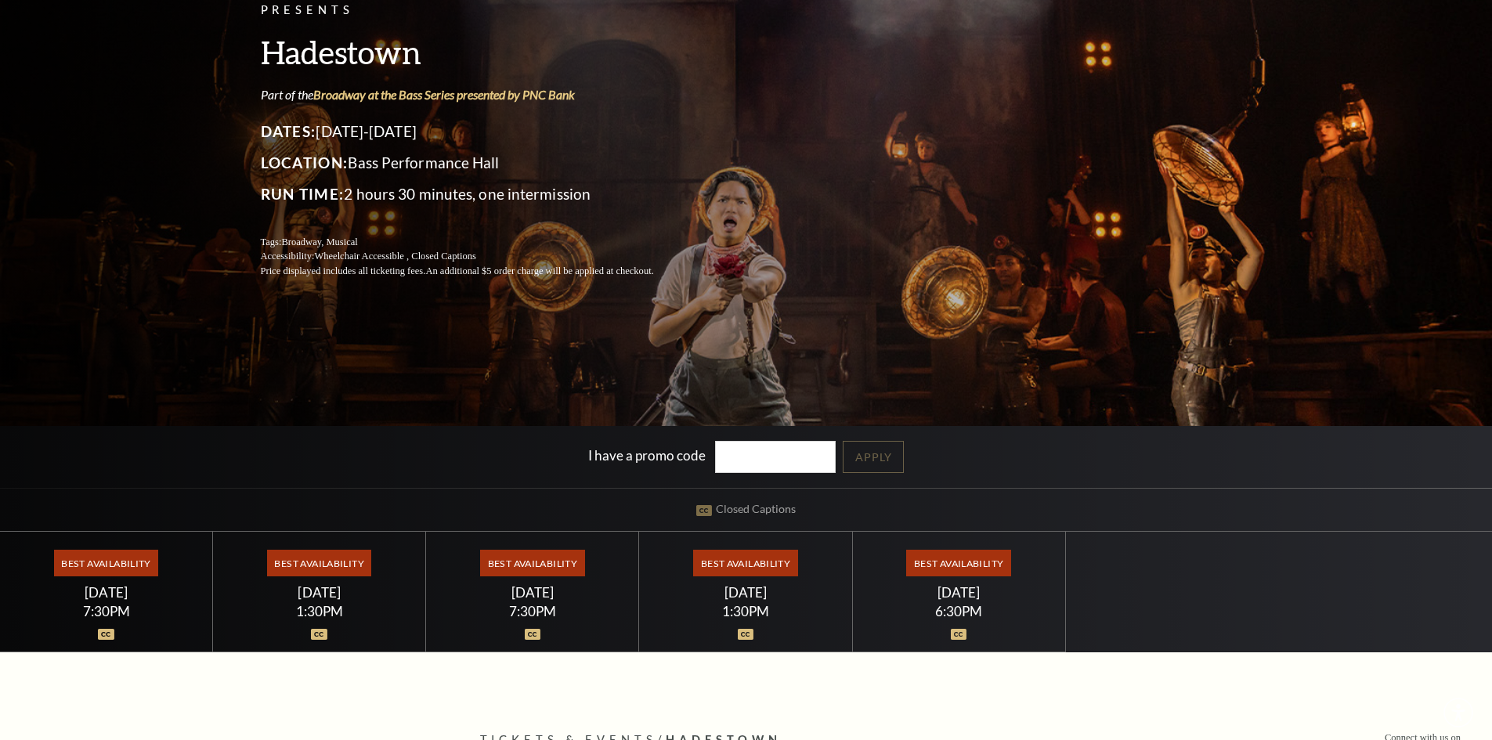
scroll to position [392, 0]
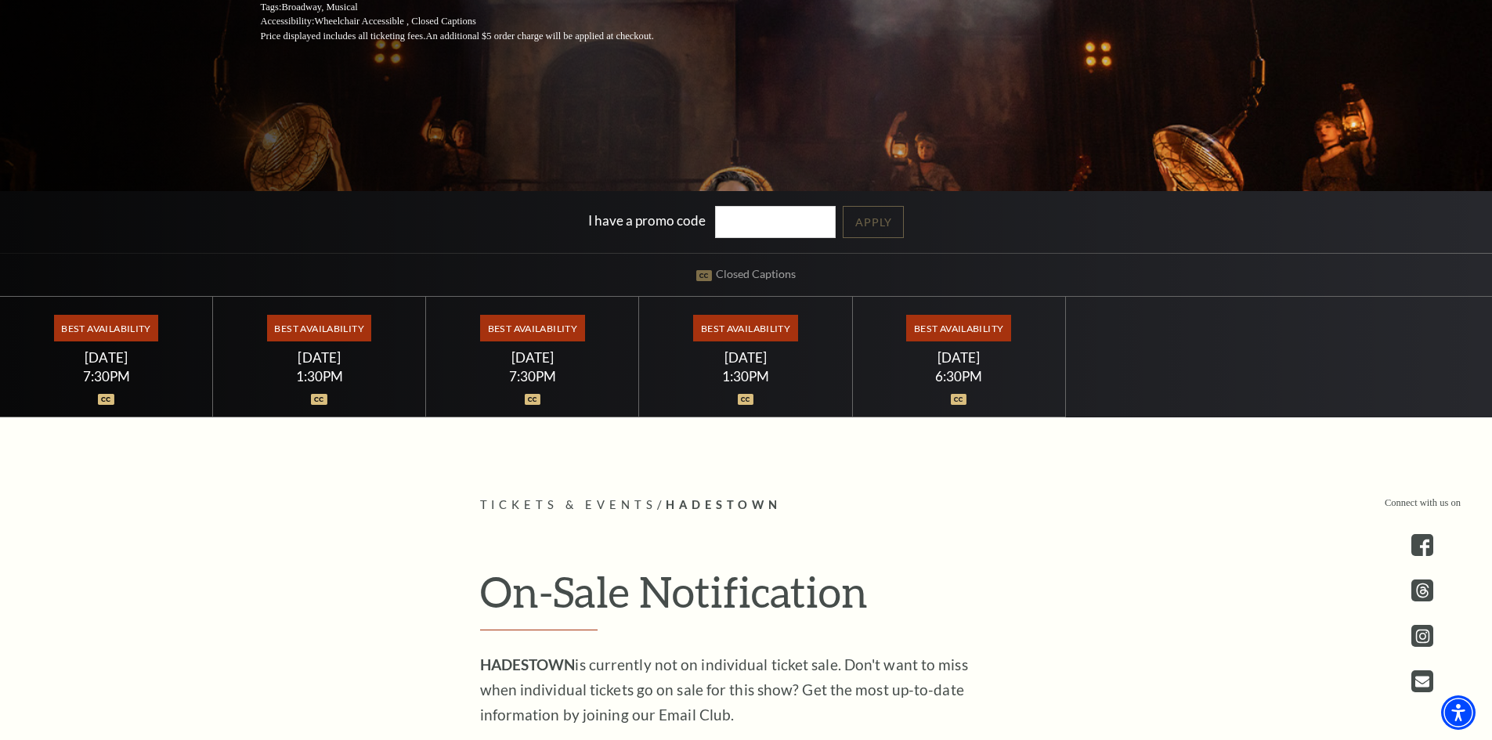
click at [730, 328] on span "Best Availability" at bounding box center [745, 328] width 104 height 27
click at [756, 372] on div "1:30PM" at bounding box center [745, 376] width 175 height 13
click at [755, 317] on span "Best Availability" at bounding box center [745, 328] width 104 height 27
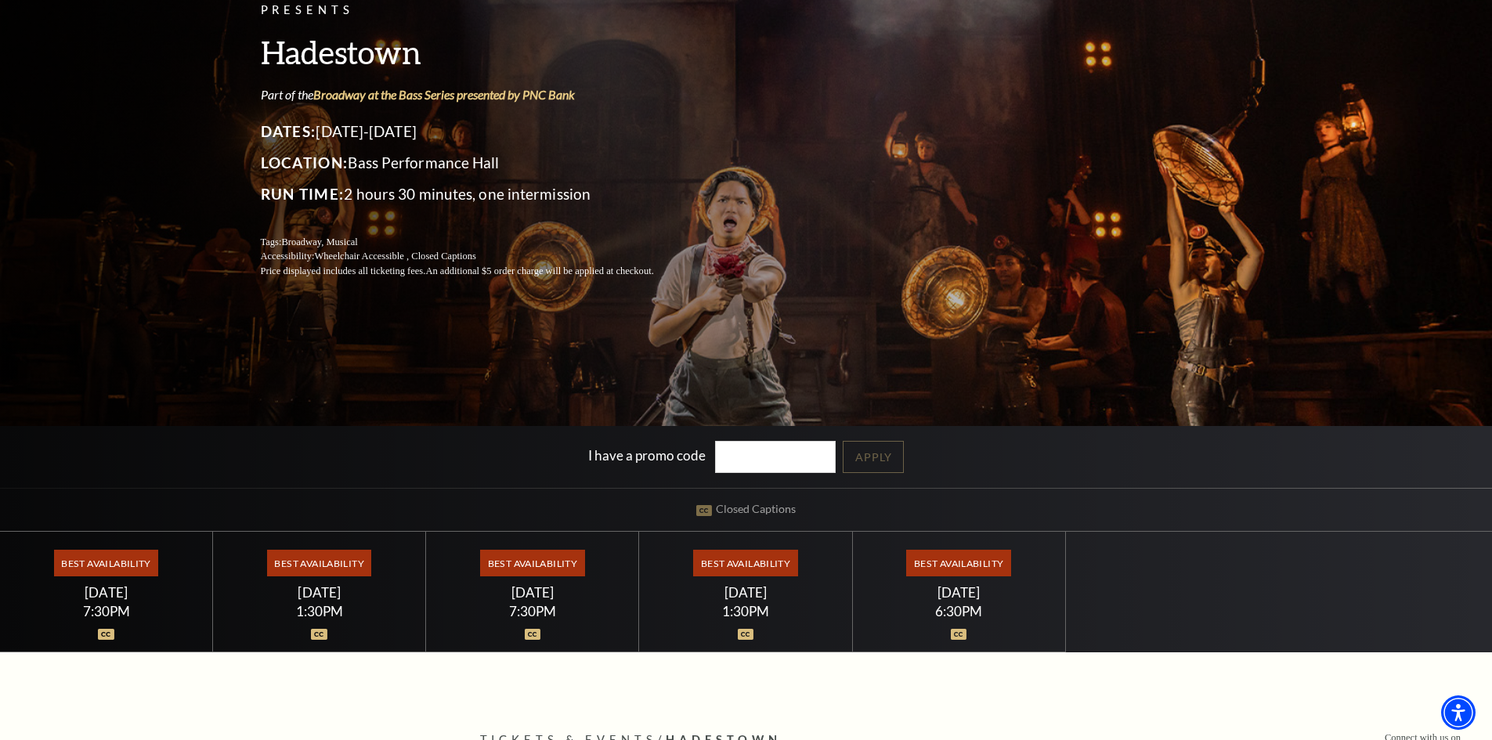
scroll to position [0, 0]
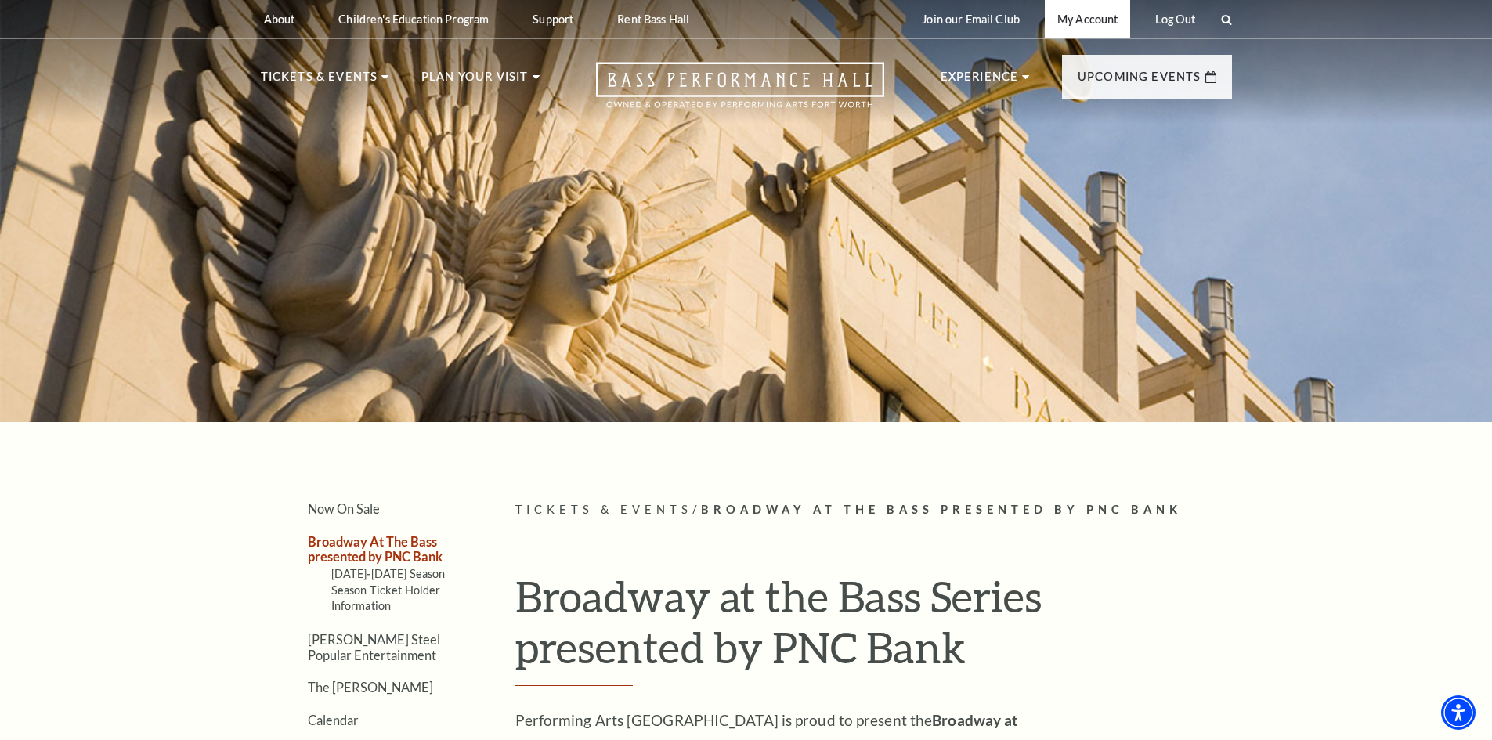
click at [1104, 24] on link "My Account" at bounding box center [1087, 19] width 85 height 38
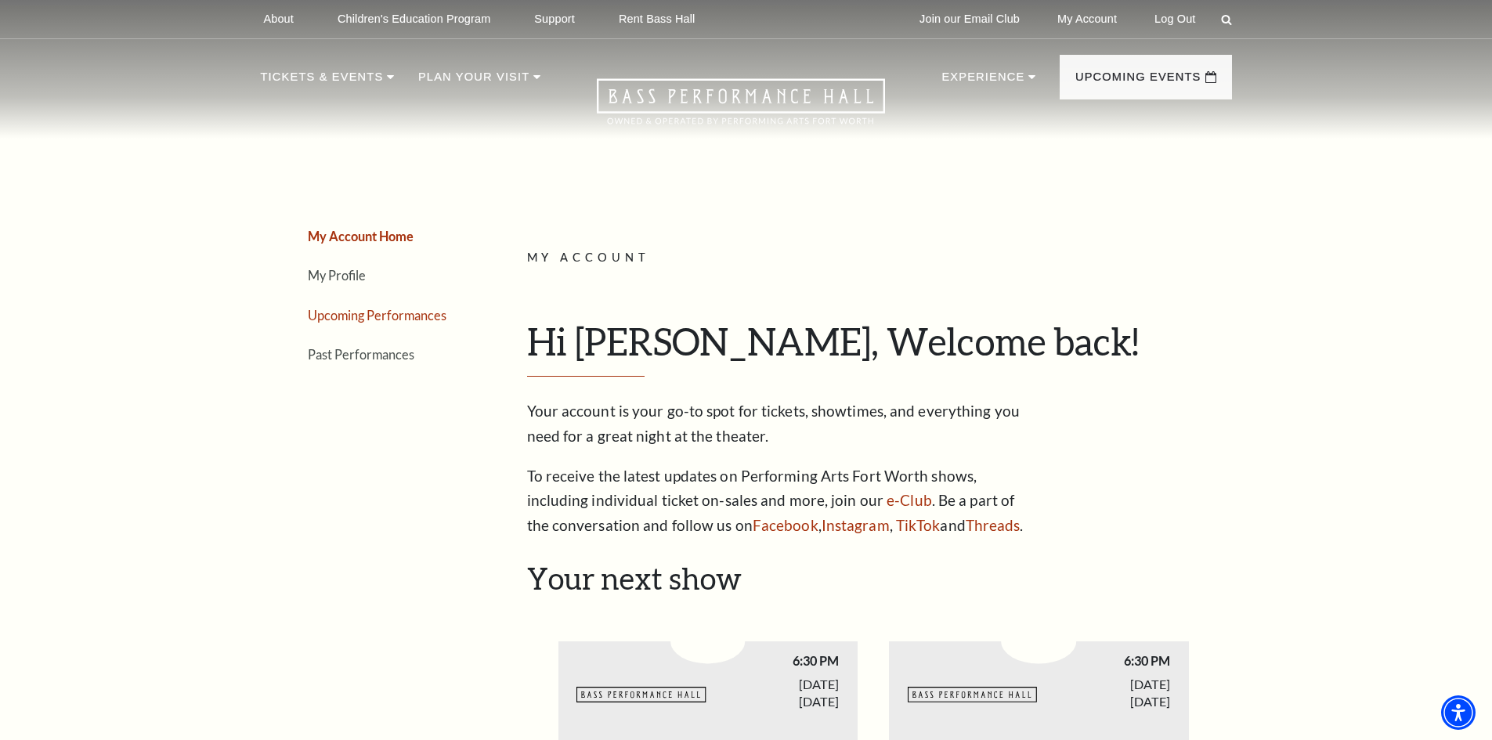
click at [348, 313] on link "Upcoming Performances" at bounding box center [377, 315] width 139 height 15
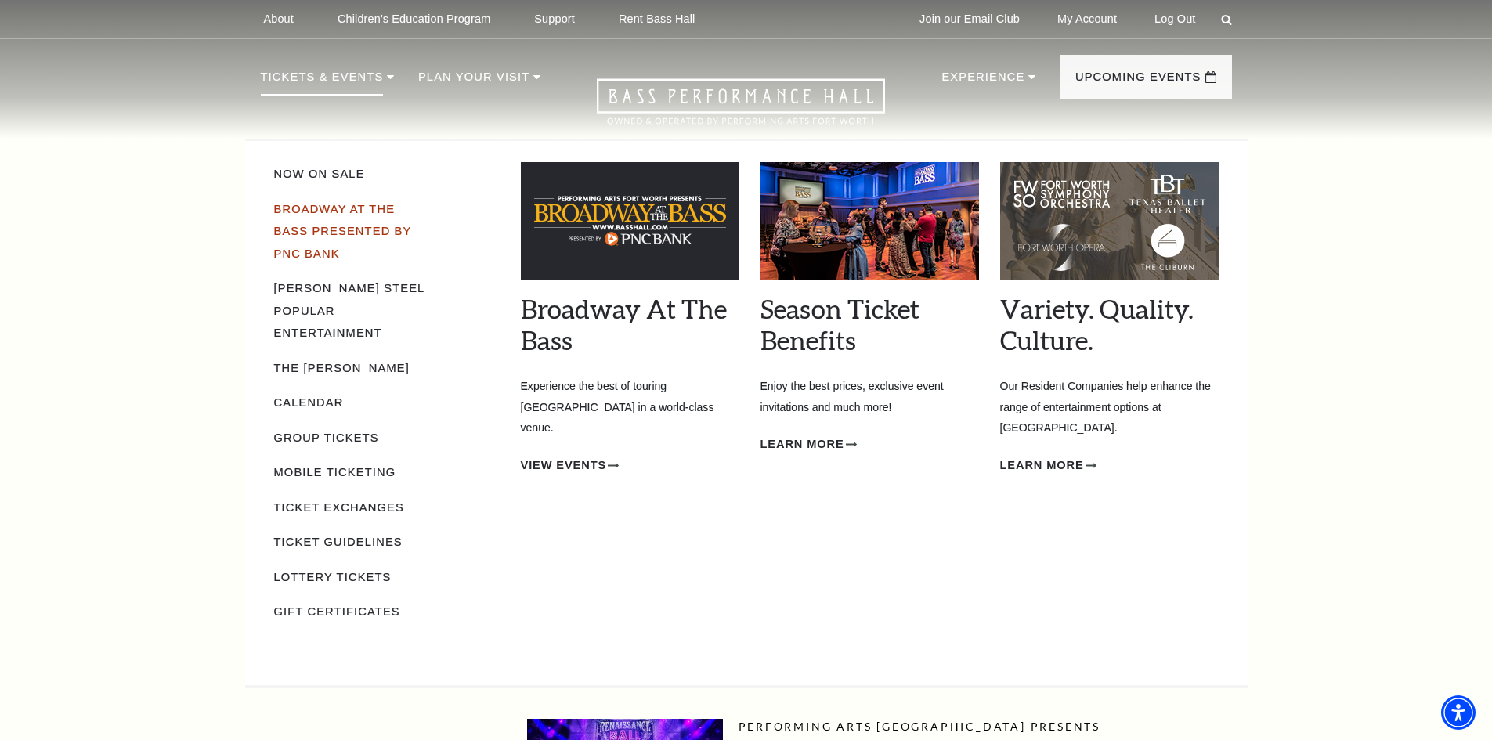
click at [328, 215] on link "Broadway At The Bass presented by PNC Bank" at bounding box center [343, 231] width 138 height 57
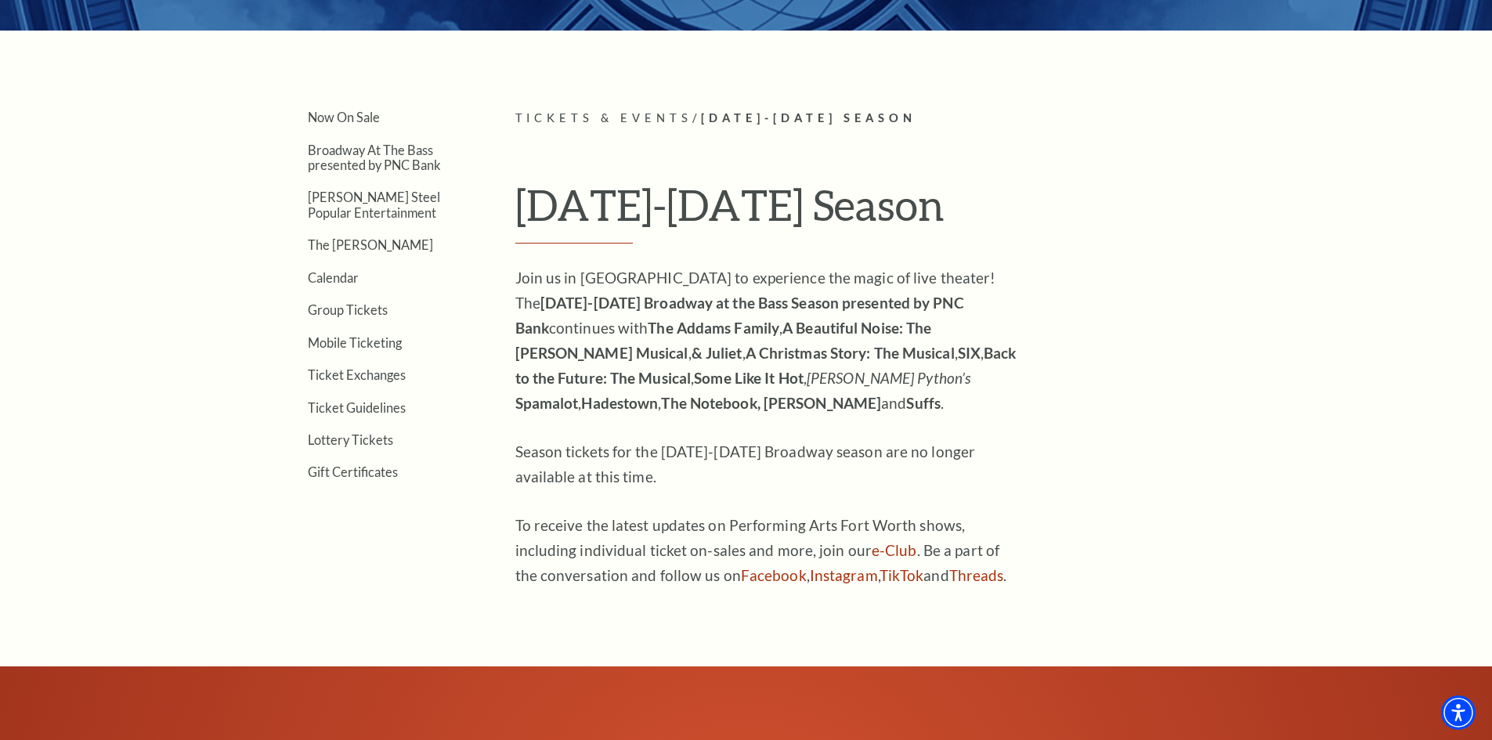
scroll to position [470, 0]
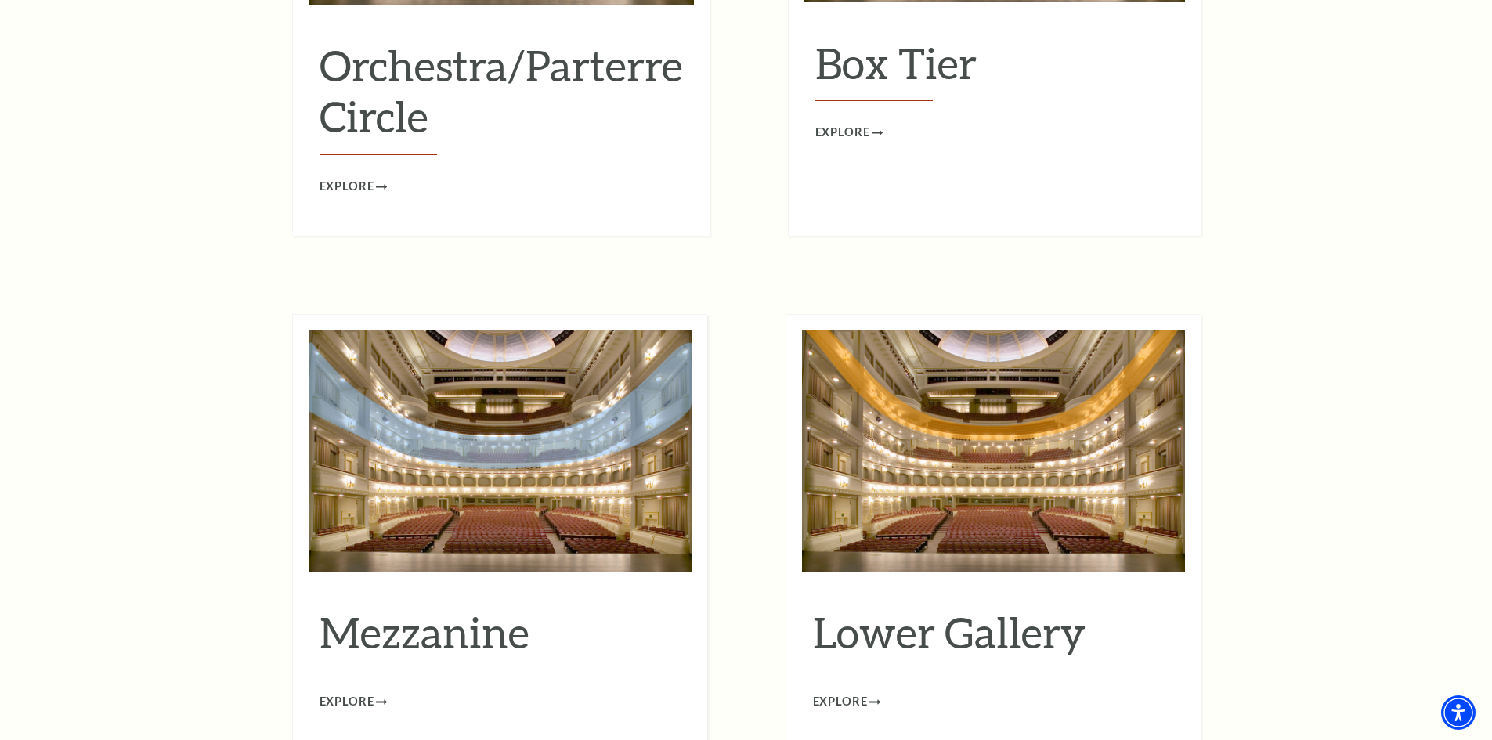
scroll to position [1959, 0]
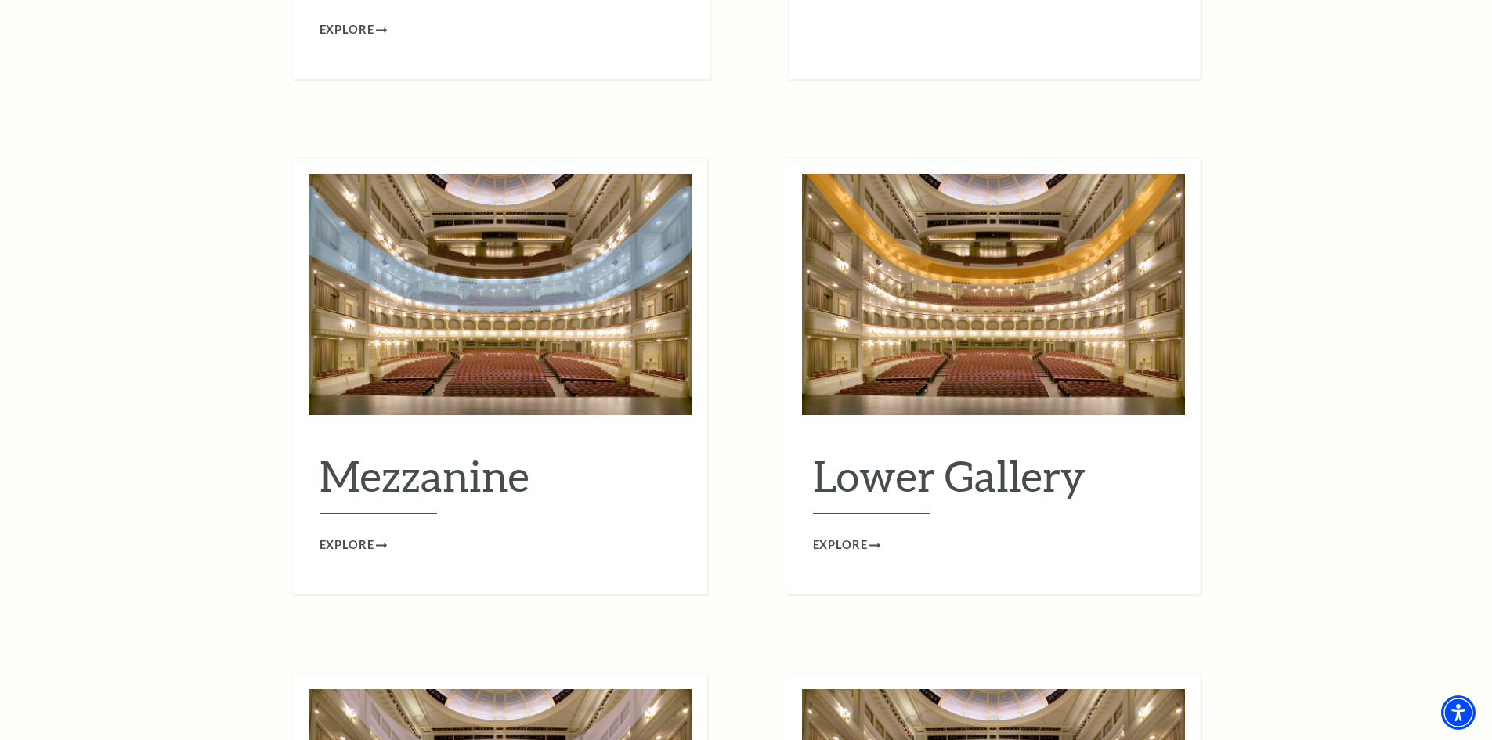
click at [999, 353] on img at bounding box center [993, 294] width 383 height 241
click at [851, 536] on span "Explore" at bounding box center [840, 546] width 55 height 20
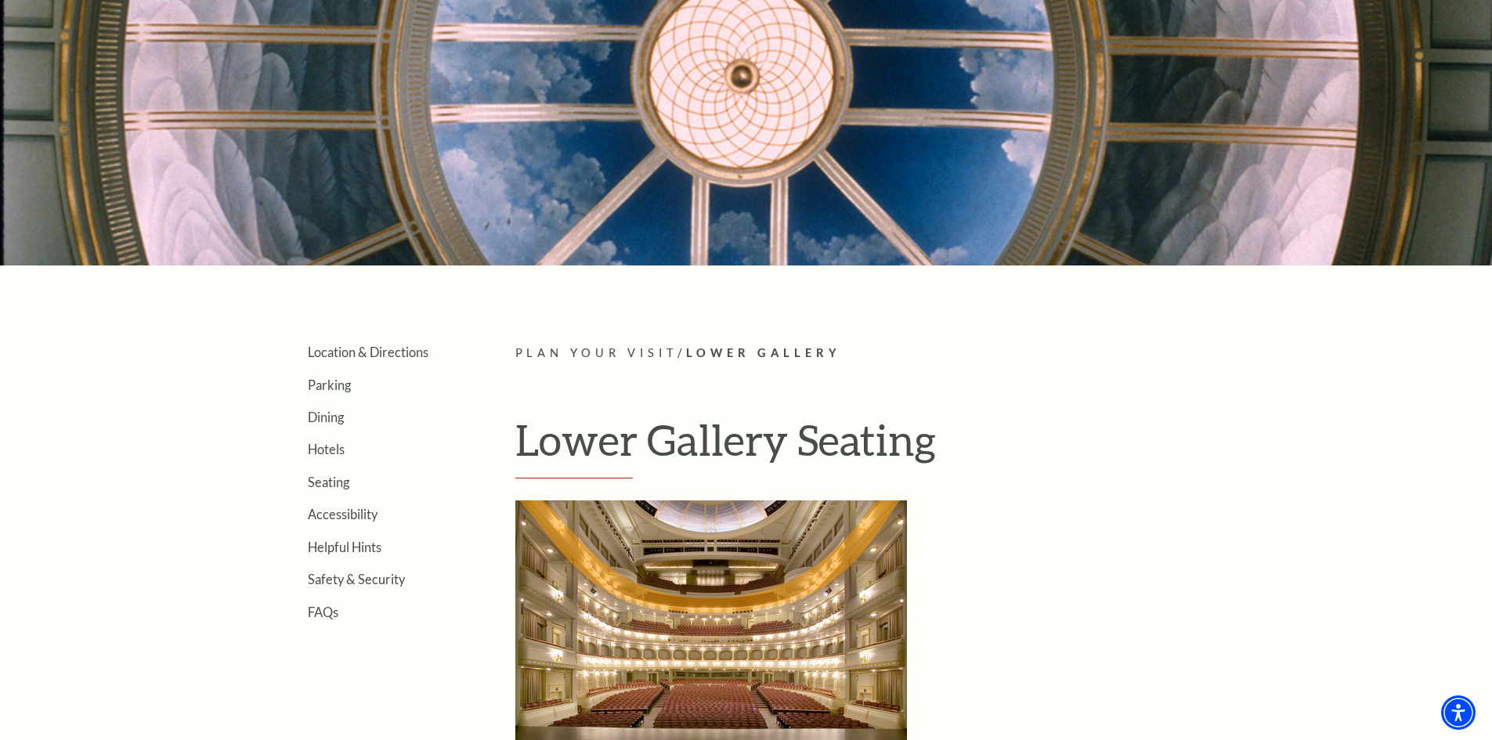
scroll to position [548, 0]
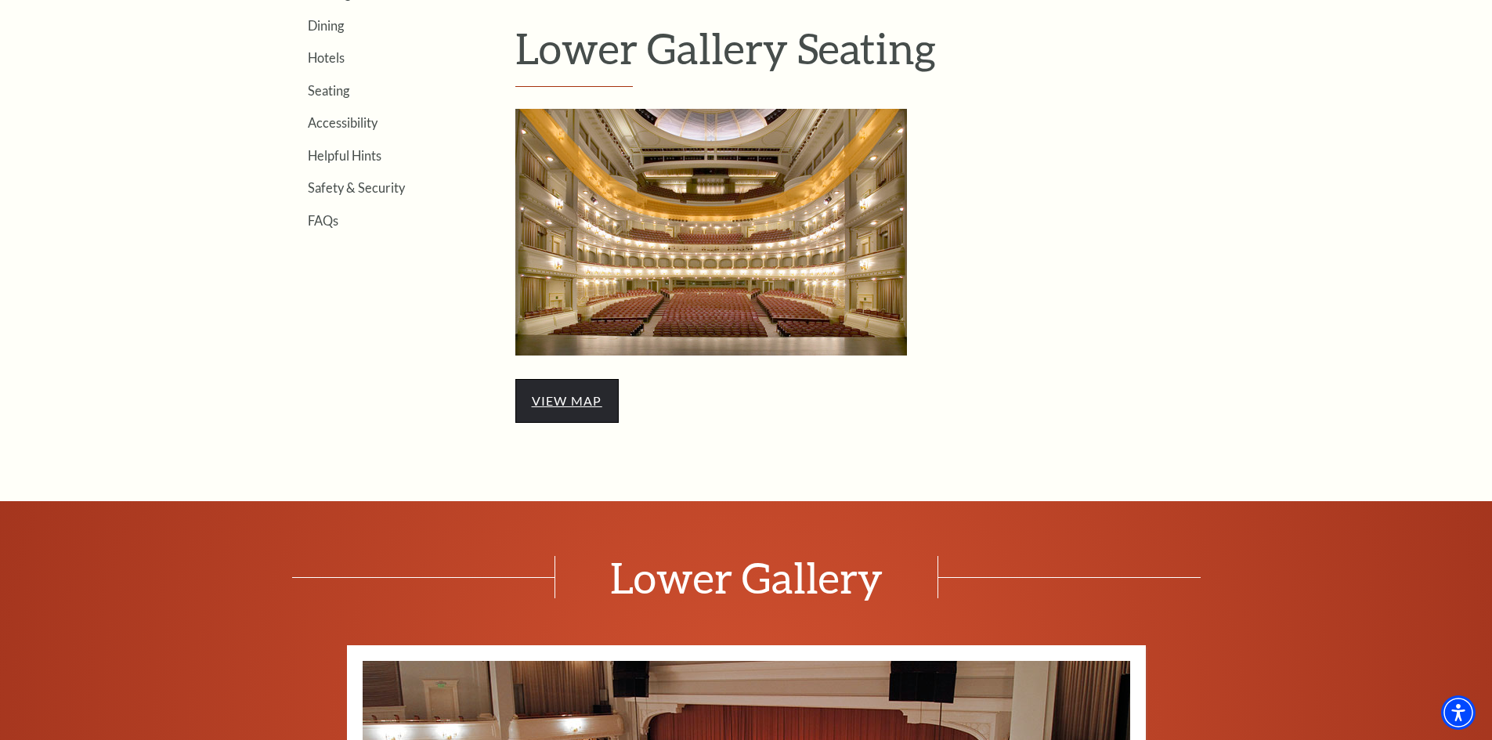
click at [597, 396] on link "view map" at bounding box center [567, 400] width 71 height 15
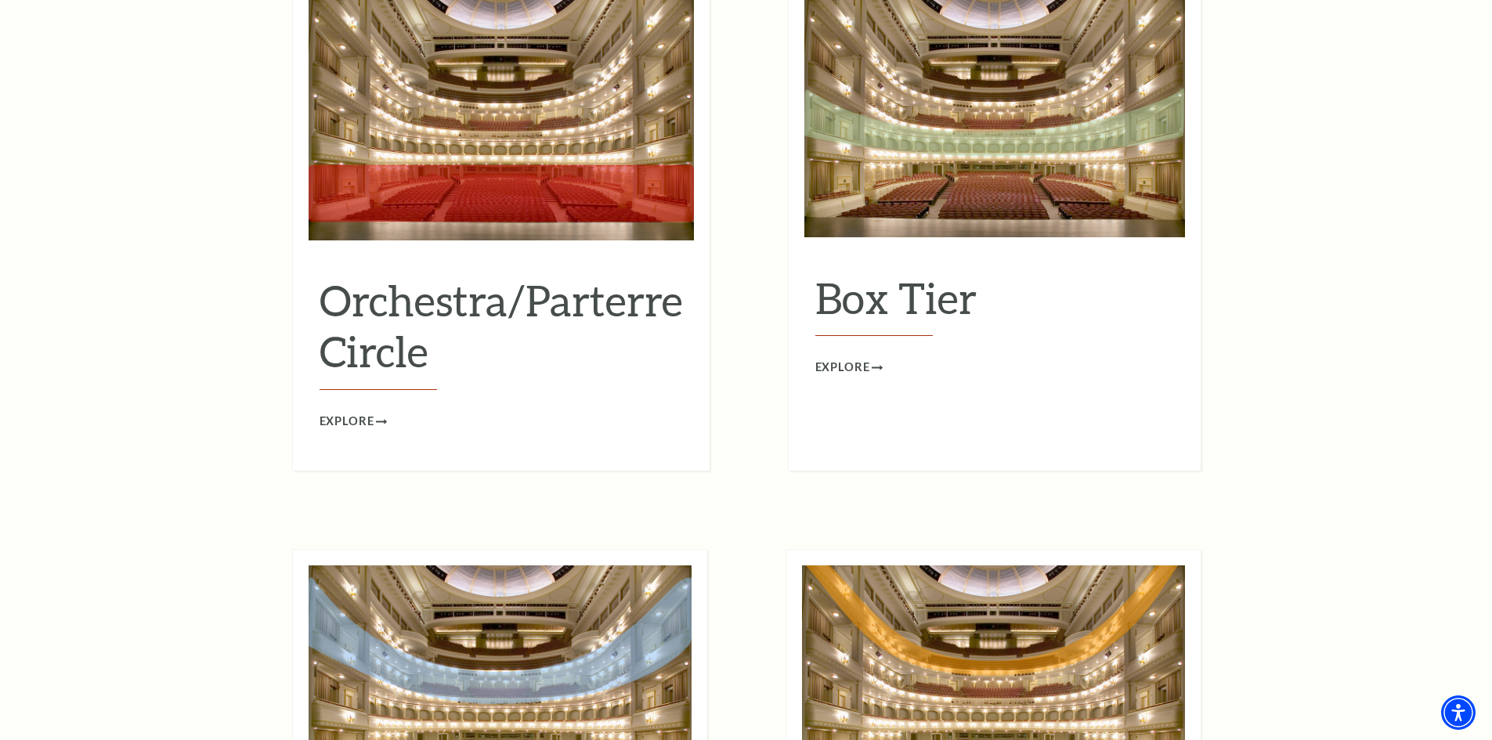
scroll to position [1332, 0]
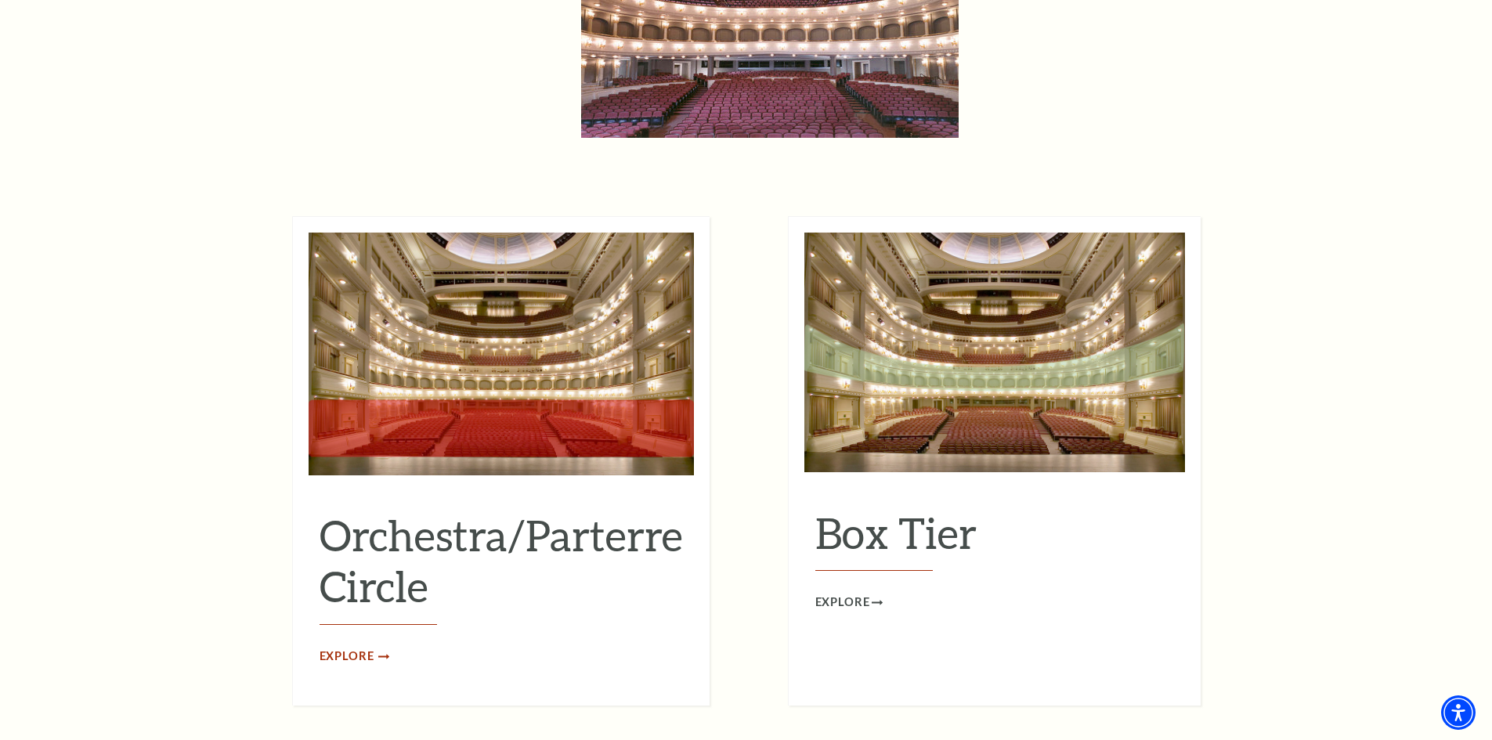
click at [343, 647] on span "Explore" at bounding box center [347, 657] width 55 height 20
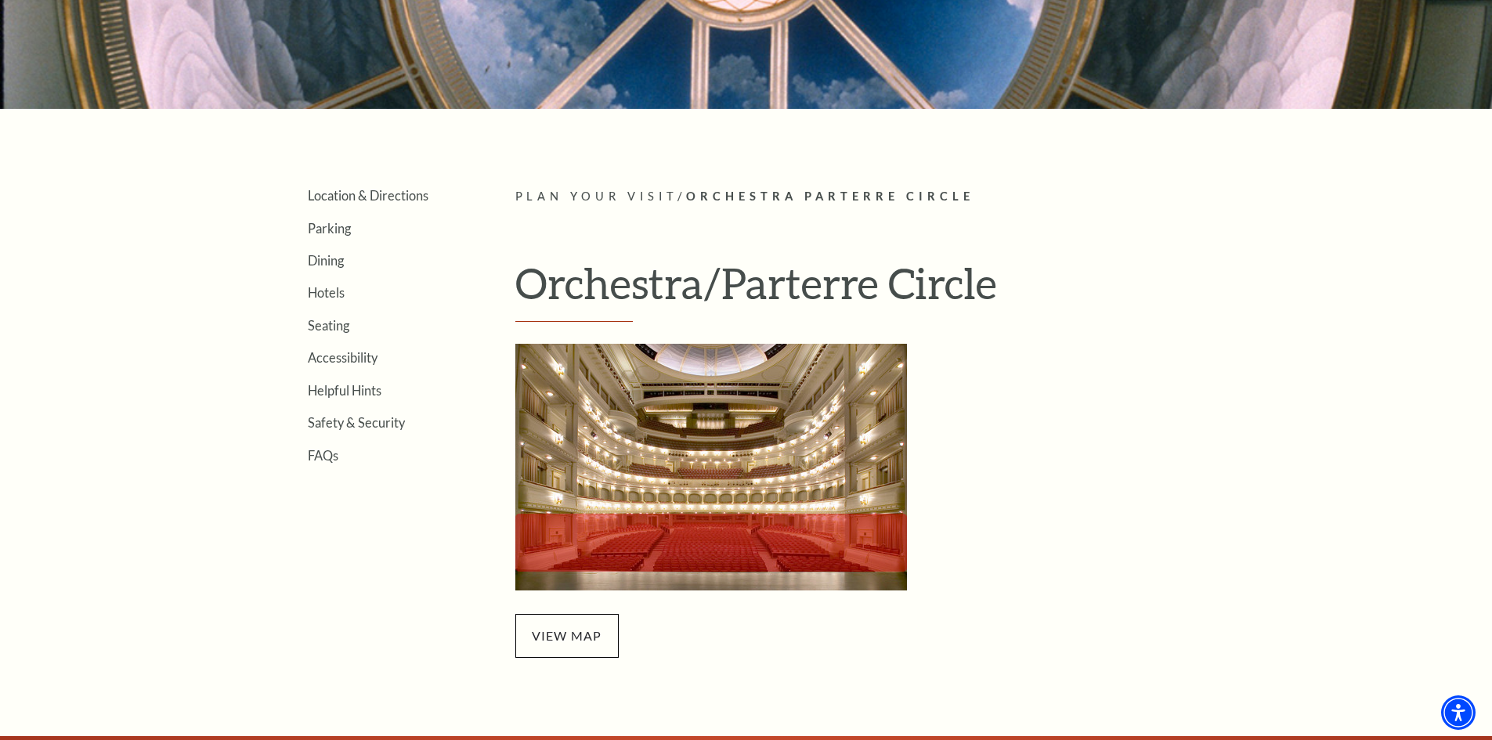
scroll to position [392, 0]
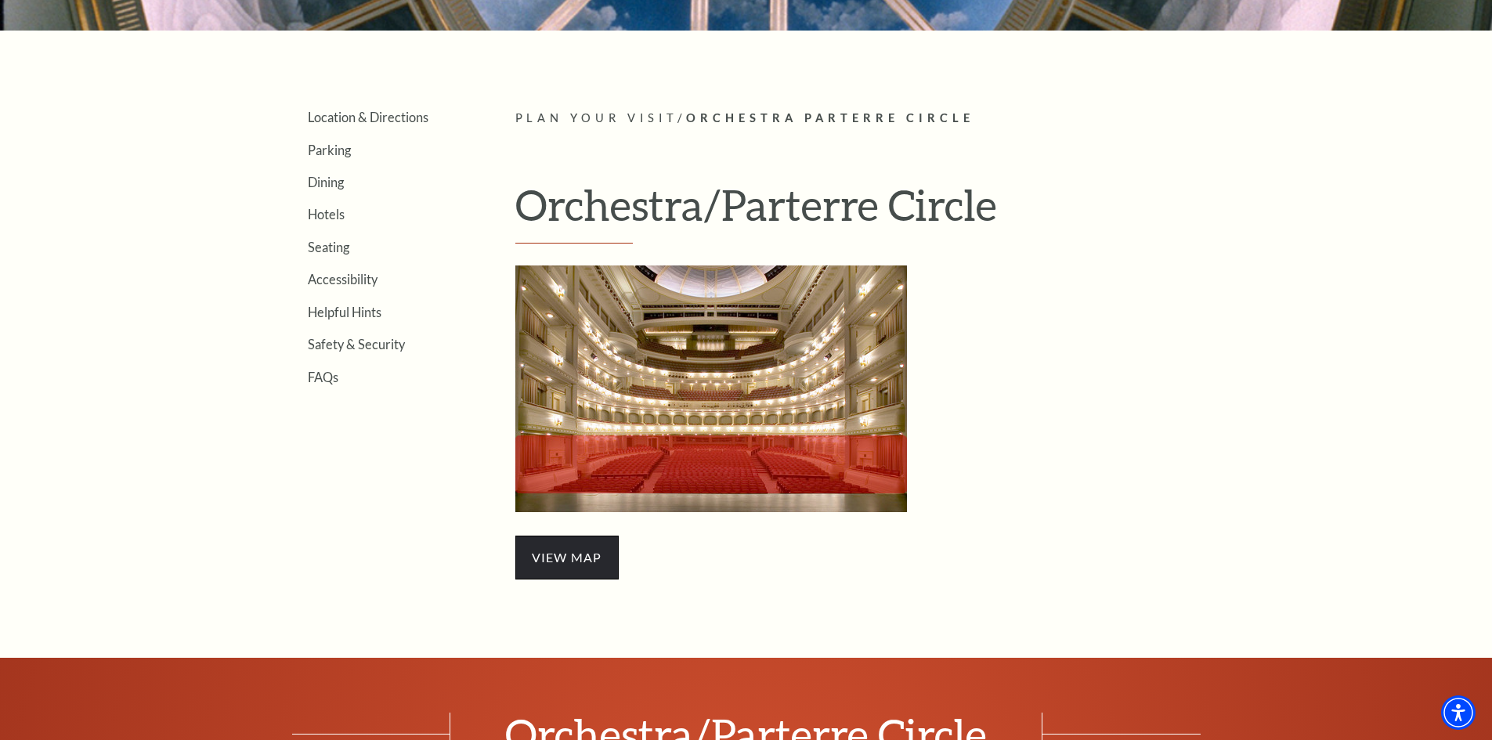
click at [568, 549] on span "view map" at bounding box center [567, 558] width 103 height 44
